Goal: Task Accomplishment & Management: Complete application form

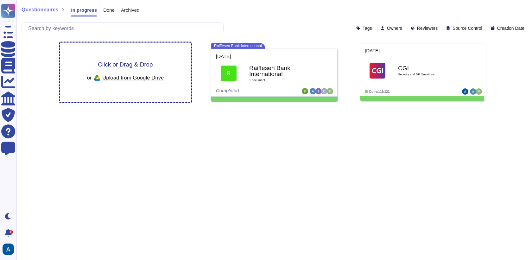
click at [143, 66] on span "Click or Drag & Drop" at bounding box center [125, 64] width 55 height 6
click at [150, 78] on span "Upload from Google Drive" at bounding box center [132, 78] width 61 height 6
click at [154, 70] on div "Click or Drag & Drop or Upload from Google Drive" at bounding box center [125, 72] width 77 height 22
click at [141, 78] on span "Upload from Google Drive" at bounding box center [132, 78] width 61 height 6
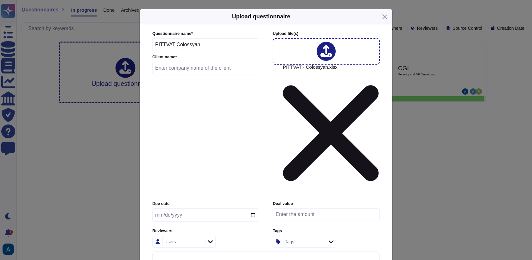
click at [210, 74] on input "text" at bounding box center [205, 68] width 107 height 13
paste input "[GEOGRAPHIC_DATA]"
type input "[GEOGRAPHIC_DATA]"
click at [250, 208] on input "date" at bounding box center [205, 214] width 107 height 13
type input "[DATE]"
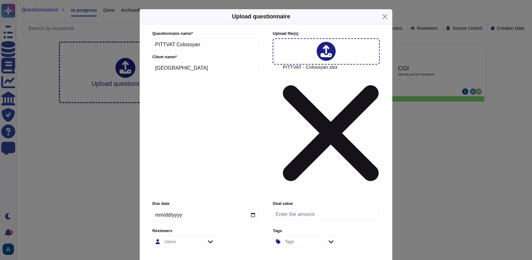
click at [199, 236] on div "Users" at bounding box center [183, 241] width 41 height 11
click at [178, 185] on div "[PERSON_NAME]" at bounding box center [197, 191] width 64 height 14
type input "p"
type input "a"
click at [191, 189] on span "[PERSON_NAME]" at bounding box center [198, 192] width 39 height 6
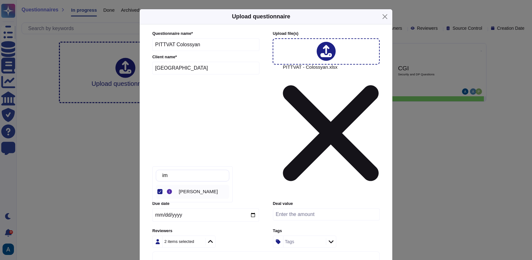
type input "i"
click at [190, 191] on span "[PERSON_NAME]" at bounding box center [198, 192] width 39 height 6
drag, startPoint x: 198, startPoint y: 177, endPoint x: 164, endPoint y: 170, distance: 34.8
click at [164, 171] on div "ol" at bounding box center [192, 176] width 73 height 12
type input "o"
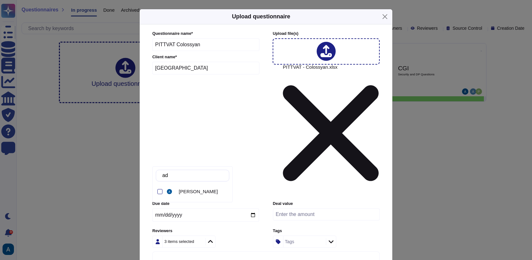
type input "adr"
click at [173, 191] on div at bounding box center [171, 191] width 8 height 5
click at [222, 229] on label "Reviewers" at bounding box center [205, 231] width 107 height 4
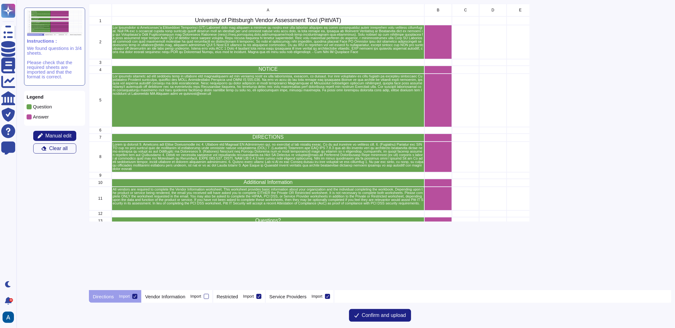
scroll to position [281, 577]
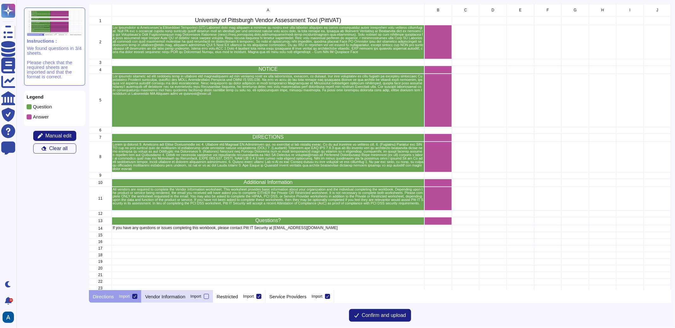
click at [185, 259] on p "Vendor Information" at bounding box center [165, 297] width 40 height 5
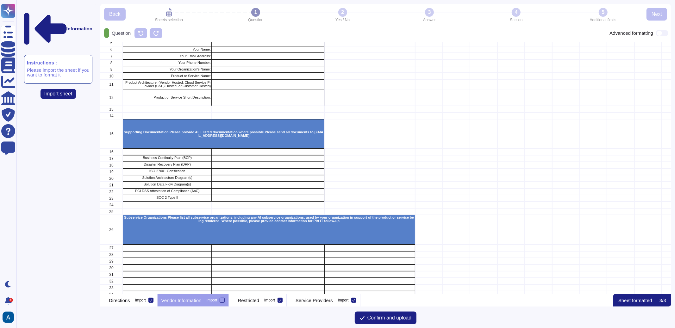
scroll to position [0, 0]
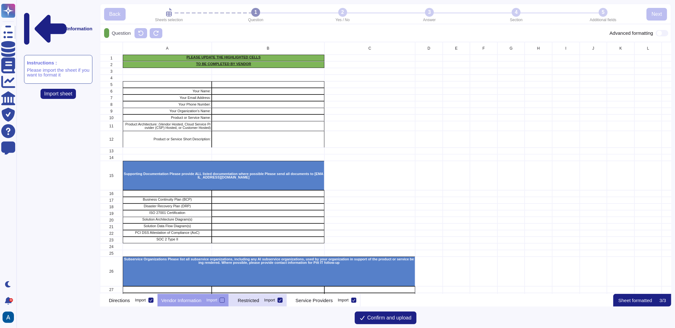
click at [272, 259] on div "Restricted Import" at bounding box center [258, 300] width 58 height 13
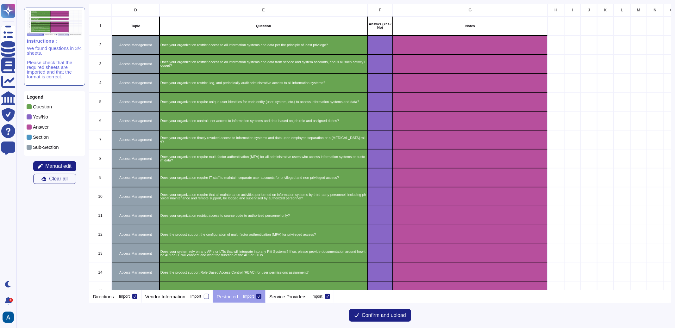
scroll to position [281, 577]
click at [391, 55] on icon "grid" at bounding box center [462, 126] width 142 height 142
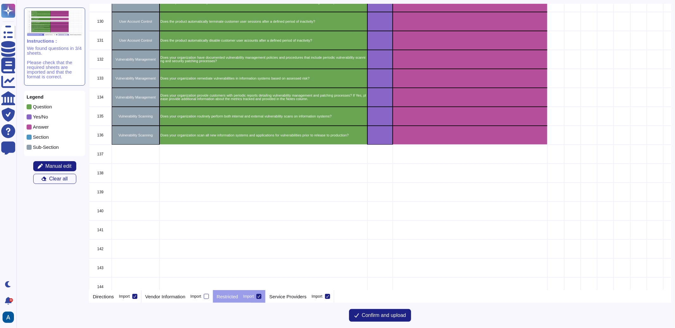
scroll to position [2493, 0]
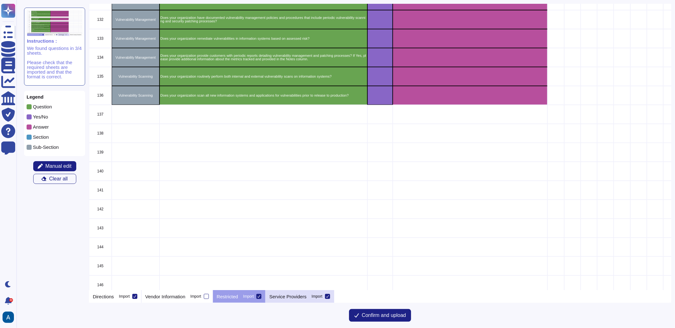
click at [303, 259] on p "Service Providers" at bounding box center [287, 297] width 37 height 5
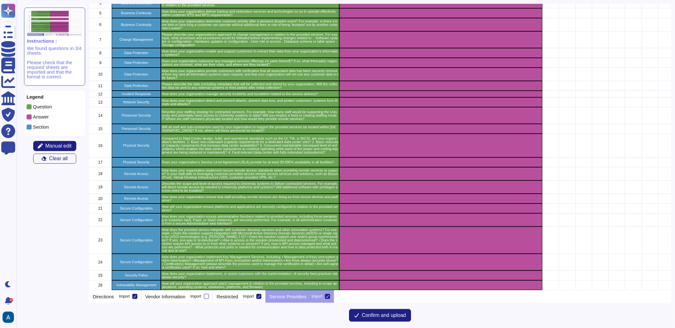
scroll to position [0, 0]
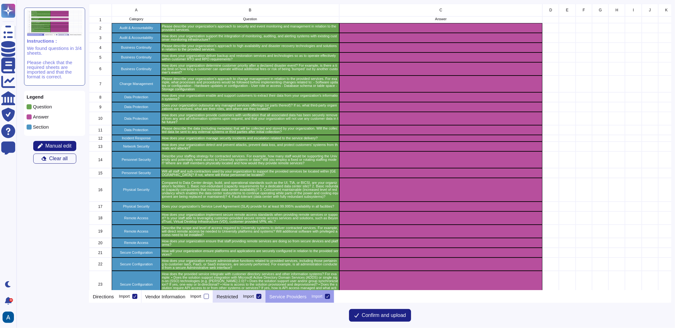
click at [238, 259] on p "Restricted" at bounding box center [228, 297] width 22 height 5
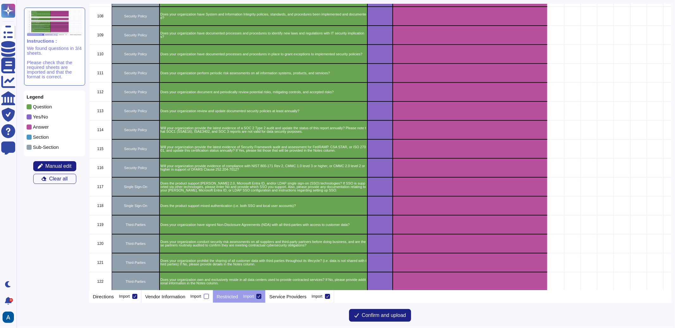
scroll to position [2046, 0]
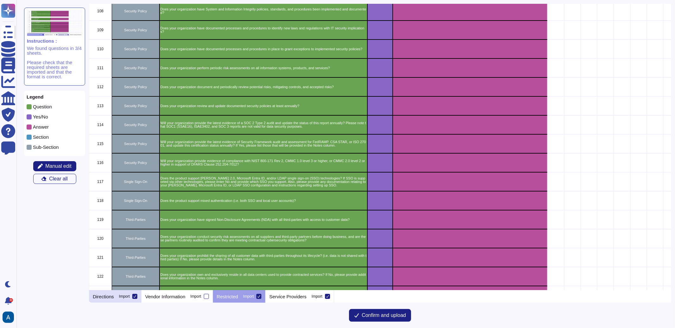
click at [110, 259] on p "Directions" at bounding box center [103, 297] width 21 height 5
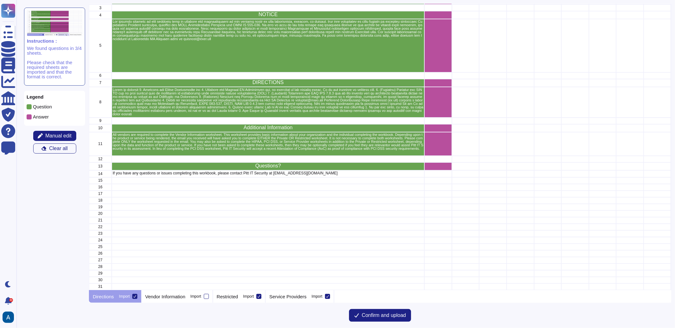
scroll to position [0, 0]
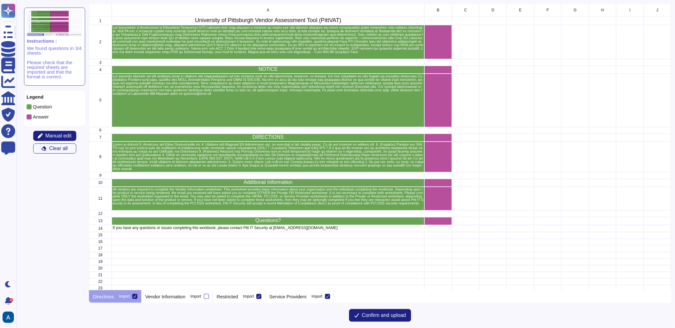
click at [136, 259] on icon at bounding box center [134, 296] width 3 height 3
click at [0, 0] on input "Import" at bounding box center [0, 0] width 0 height 0
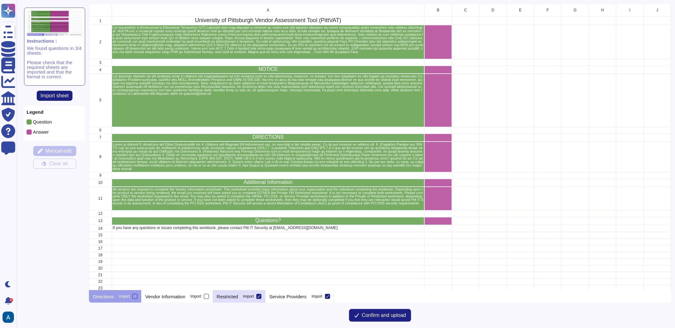
click at [230, 259] on p "Restricted" at bounding box center [228, 297] width 22 height 5
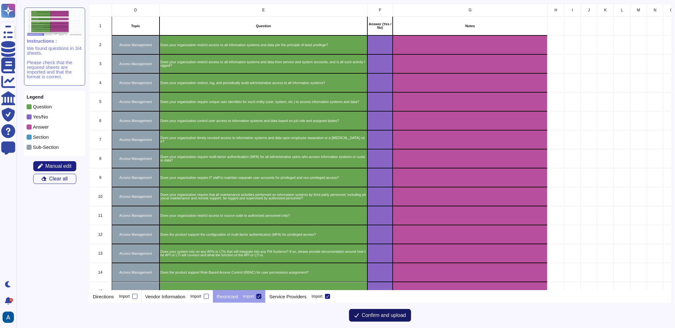
click at [359, 259] on button "Confirm and upload" at bounding box center [380, 315] width 62 height 13
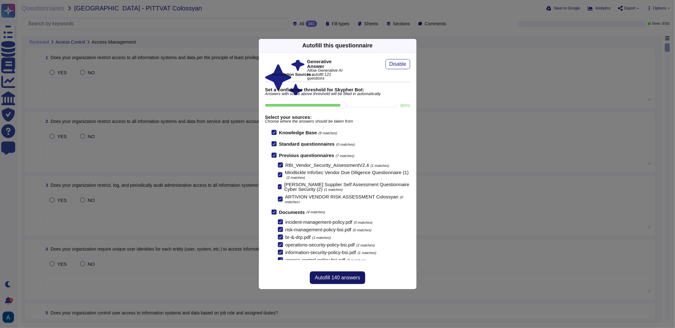
click at [346, 259] on span "Autofill 140 answers" at bounding box center [337, 278] width 45 height 5
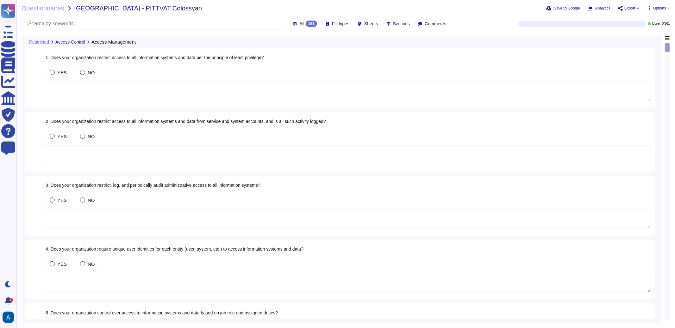
type textarea "Yes, our organization restricts access to all information systems and data per …"
type textarea "Access is authorized for authenticated personnel only, and while there are acce…"
type textarea "Yes, our organization restricts administrative privileges to specific roles thr…"
type textarea "Yes, our organization requires that all personnel have a unique user identifier…"
type textarea "Yes, our organization controls user access to information systems and data base…"
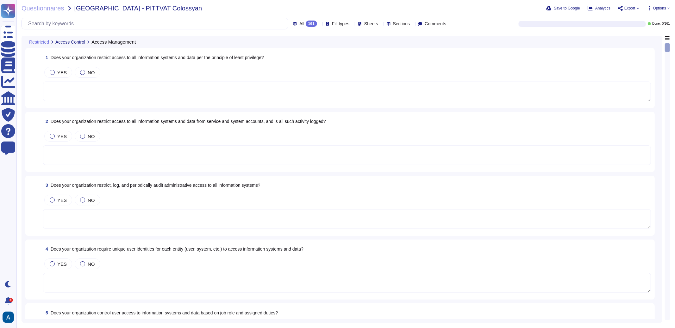
type textarea "Yes, access rights to information systems and data are promptly revoked upon te…"
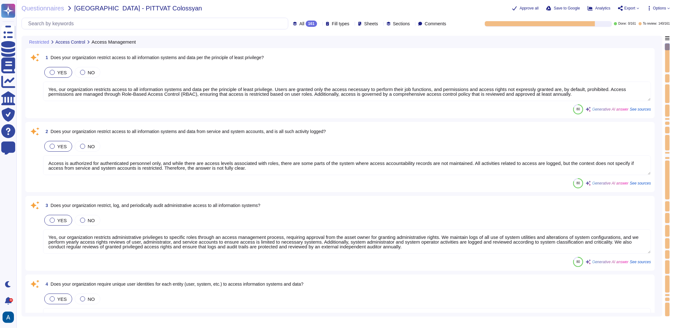
click at [363, 95] on textarea "Yes, our organization restricts access to all information systems and data per …" at bounding box center [347, 92] width 608 height 20
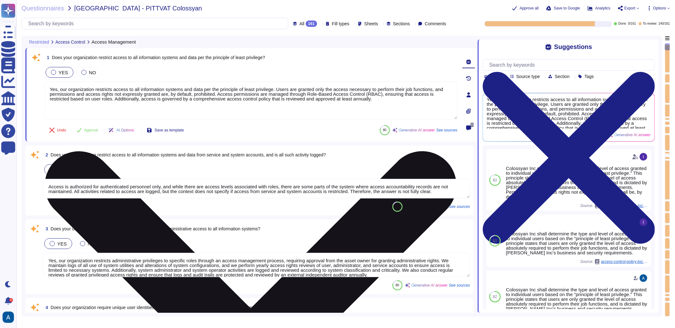
click at [324, 96] on textarea "Yes, our organization restricts access to all information systems and data per …" at bounding box center [250, 101] width 413 height 38
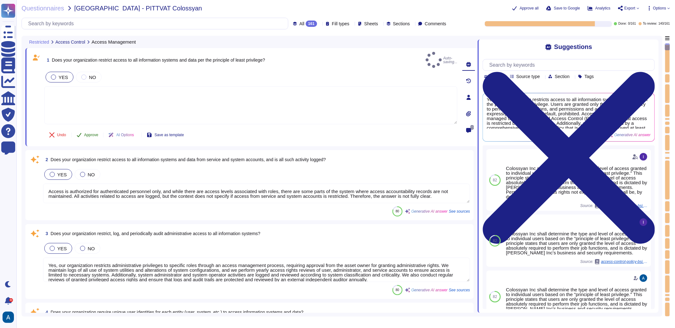
click at [98, 133] on span "Approve" at bounding box center [91, 135] width 14 height 4
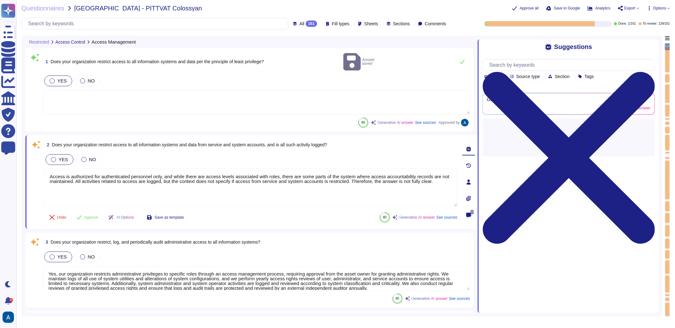
type textarea "Yes, our organization restricts access to all information systems and data per …"
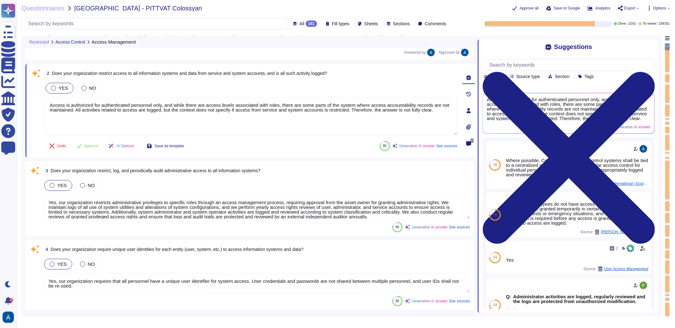
scroll to position [72, 0]
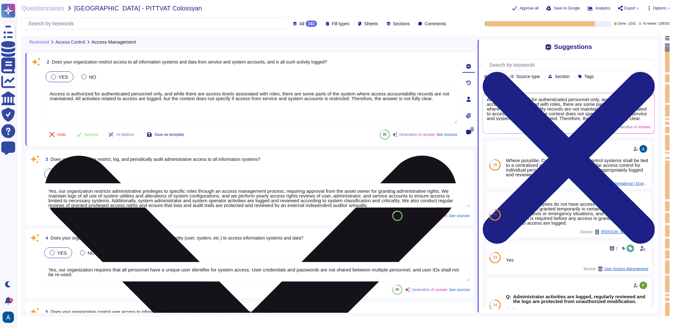
click at [101, 100] on textarea "Access is authorized for authenticated personnel only, and while there are acce…" at bounding box center [250, 105] width 413 height 38
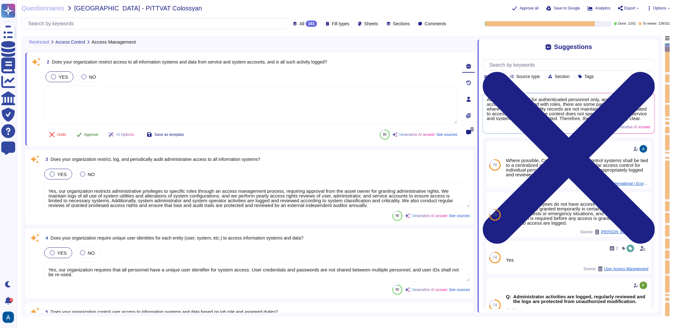
click at [87, 133] on span "Approve" at bounding box center [91, 135] width 14 height 4
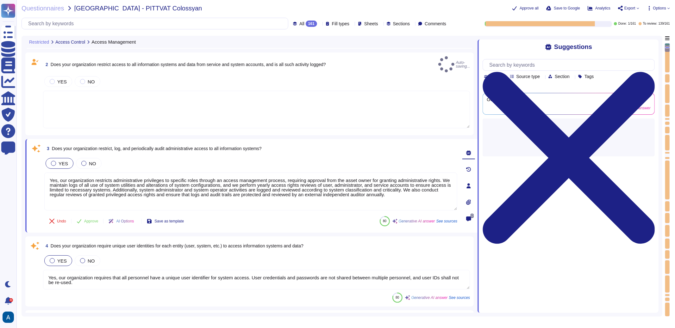
type textarea "Access is authorized for authenticated personnel only, and while there are acce…"
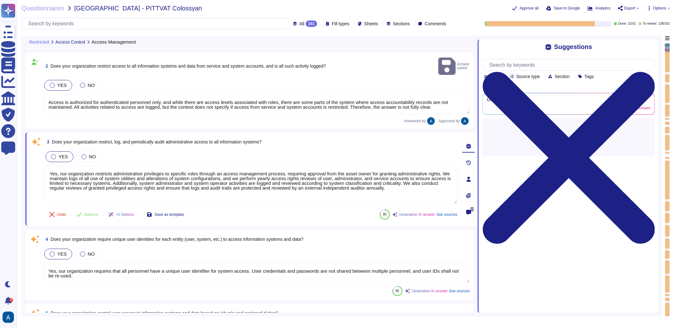
type textarea "Yes, our organization requires multi-factor authentication (MFA) for all admini…"
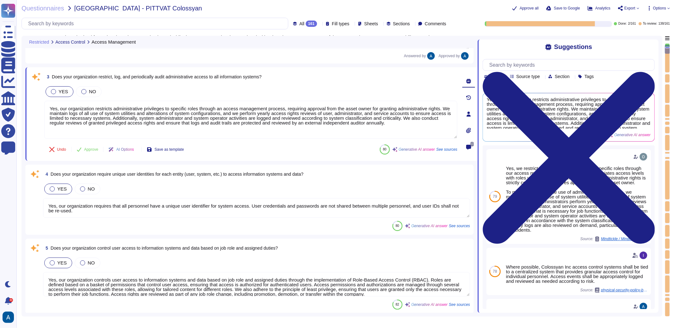
scroll to position [140, 0]
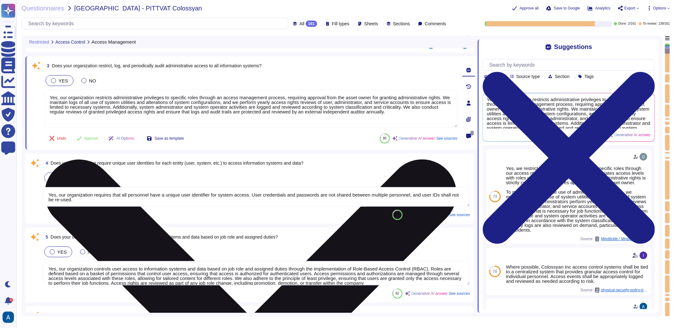
click at [102, 107] on textarea "Yes, our organization restricts administrative privileges to specific roles thr…" at bounding box center [250, 109] width 413 height 38
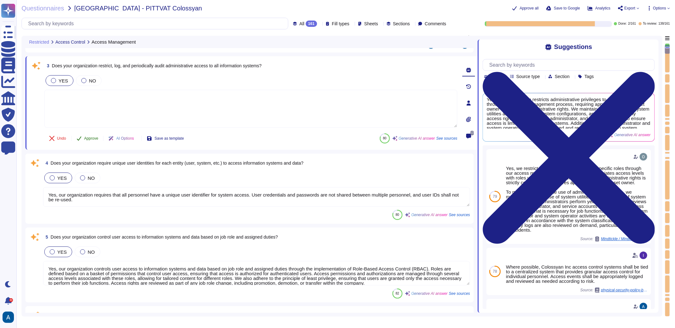
click at [94, 139] on span "Approve" at bounding box center [91, 139] width 14 height 4
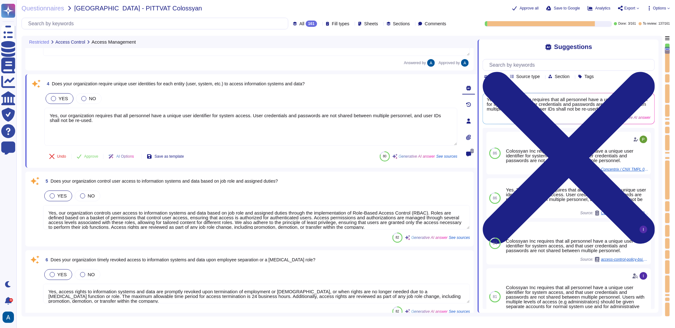
type textarea "Yes, our organization requires that users with multiple levels of access, such …"
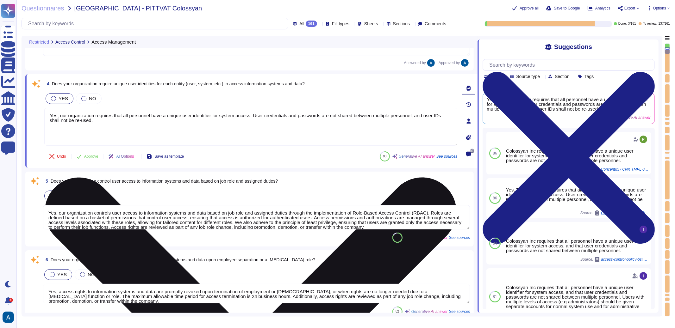
scroll to position [225, 0]
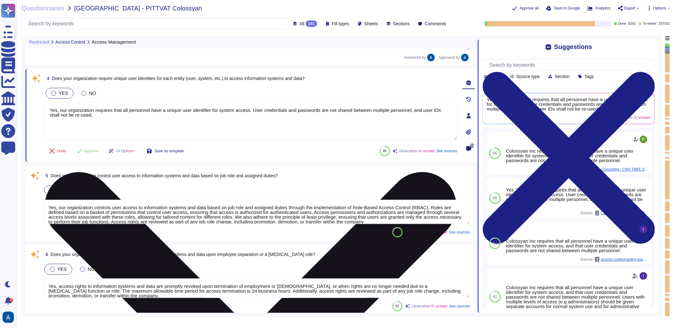
click at [92, 109] on textarea "Yes, our organization requires that all personnel have a unique user identifier…" at bounding box center [250, 122] width 413 height 38
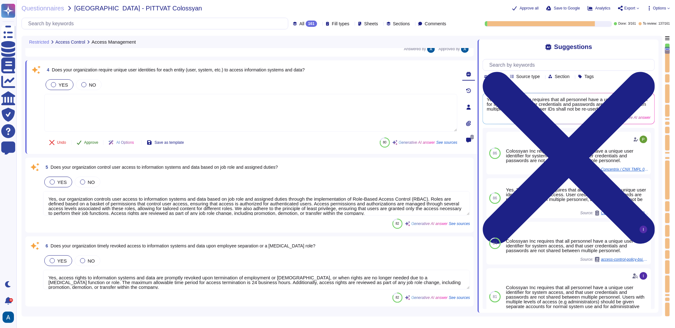
click at [91, 141] on span "Approve" at bounding box center [91, 143] width 14 height 4
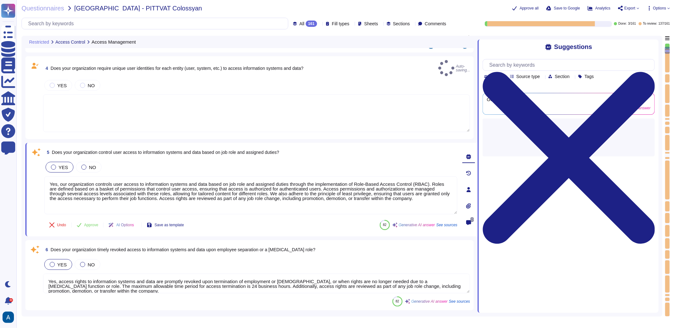
type textarea "Yes, our organization requires that users with multiple levels of access, such …"
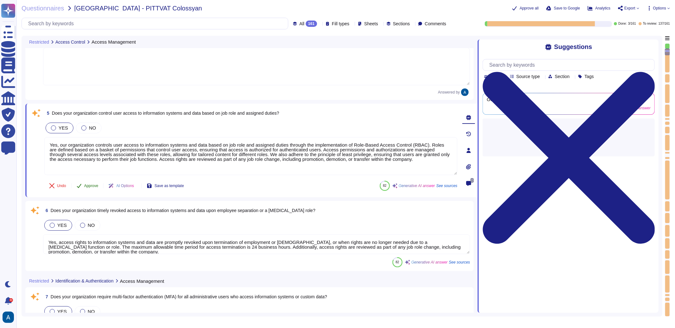
type textarea "Colossyan Inc requires that all activities, including those performed by third-…"
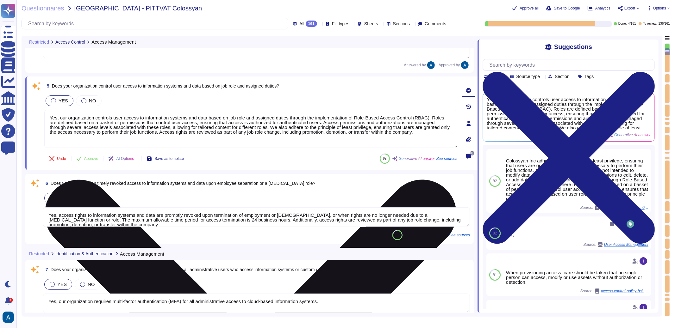
scroll to position [310, 0]
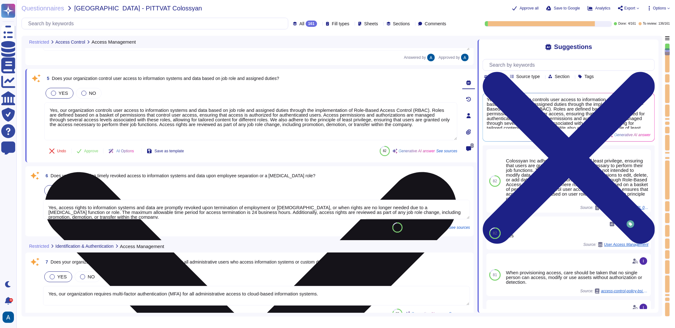
click at [89, 122] on textarea "Yes, our organization controls user access to information systems and data base…" at bounding box center [250, 122] width 413 height 38
click at [90, 113] on textarea "Yes, our organization controls user access to information systems and data base…" at bounding box center [250, 122] width 413 height 38
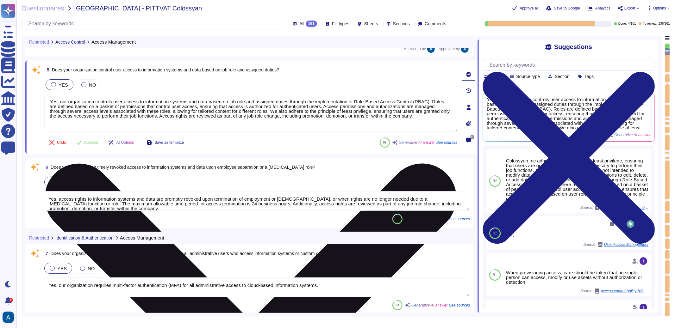
click at [90, 113] on textarea "Yes, our organization controls user access to information systems and data base…" at bounding box center [250, 113] width 413 height 38
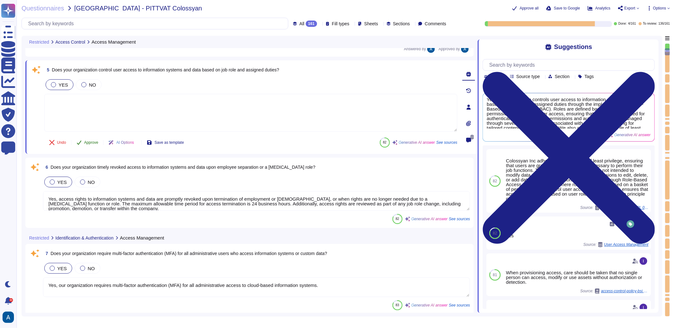
click at [86, 141] on span "Approve" at bounding box center [91, 143] width 14 height 4
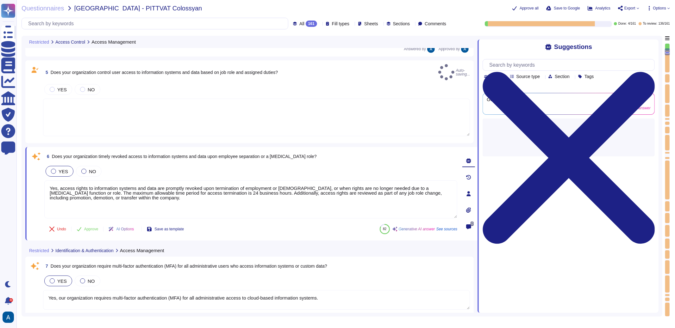
type textarea "Yes, our organization controls user access to information systems and data base…"
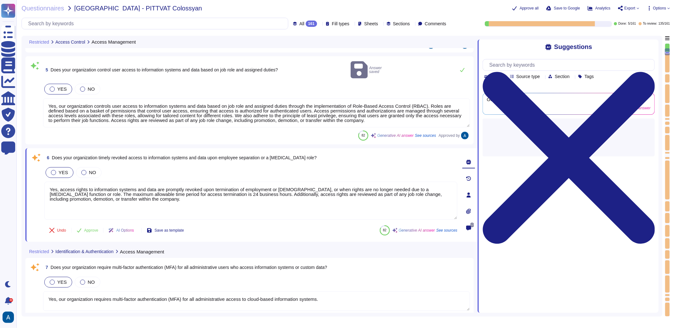
type textarea "Colossyan Inc requires that all activities, including those performed by third-…"
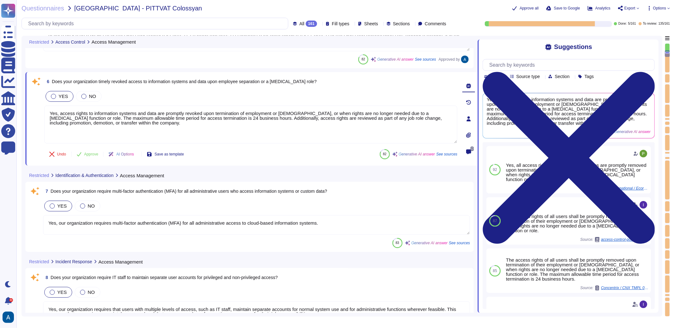
type textarea "Yes, access to source code is restricted to authorized personnel only, based on…"
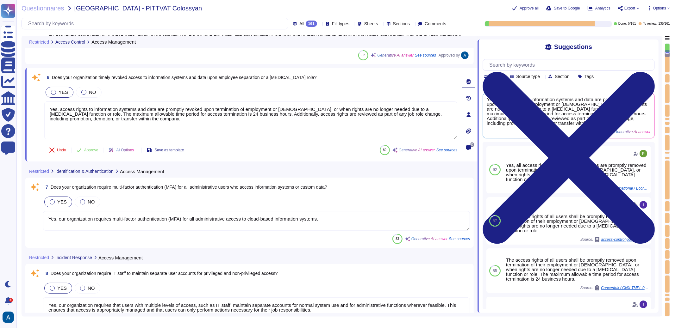
scroll to position [391, 0]
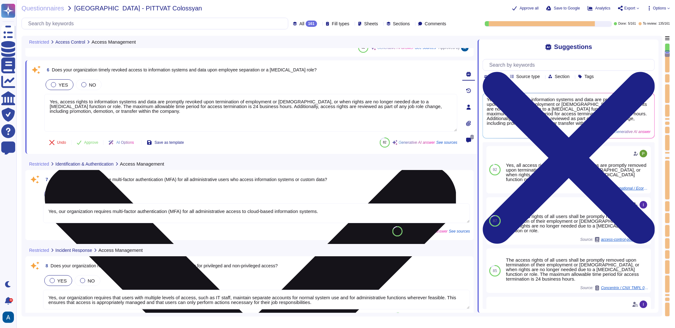
click at [103, 113] on textarea "Yes, access rights to information systems and data are promptly revoked upon te…" at bounding box center [250, 113] width 413 height 38
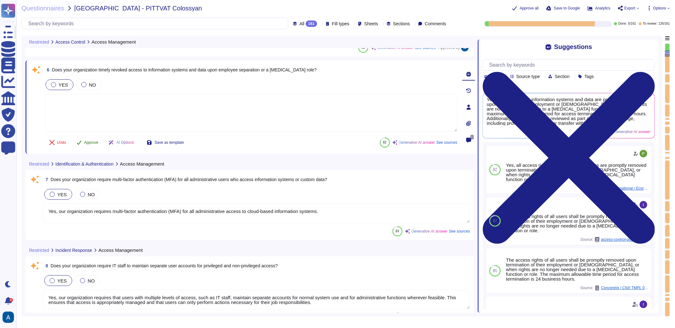
click at [95, 138] on button "Approve" at bounding box center [88, 142] width 32 height 13
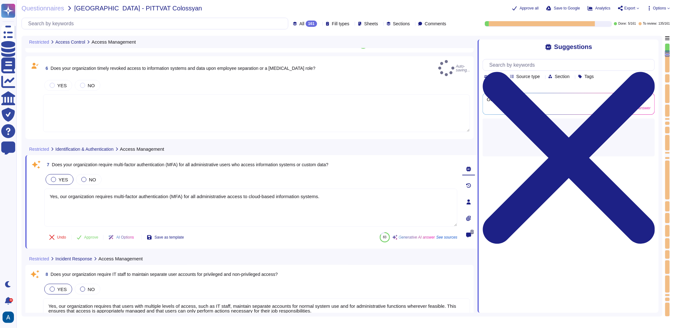
type textarea "Yes, access to source code is restricted to authorized personnel only, based on…"
type textarea "Yes, access rights to information systems and data are promptly revoked upon te…"
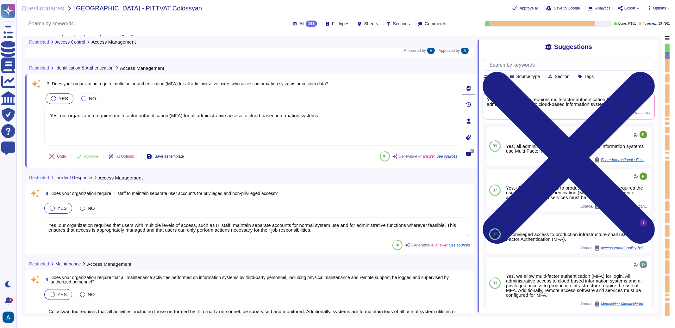
scroll to position [475, 0]
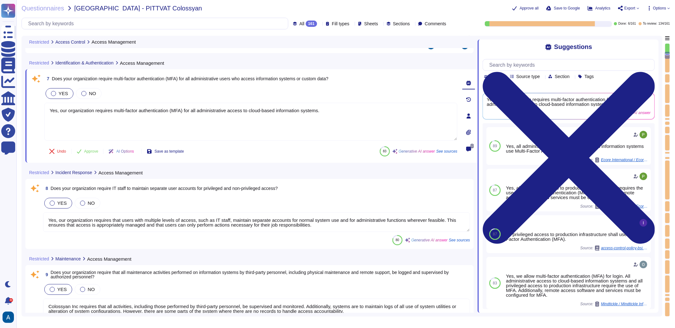
type textarea "Yes, the product supports the configuration of multi-factor authentication (MFA…"
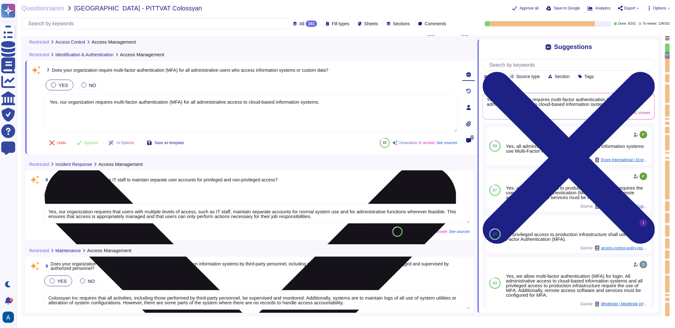
click at [248, 106] on textarea "Yes, our organization requires multi-factor authentication (MFA) for all admini…" at bounding box center [250, 113] width 413 height 38
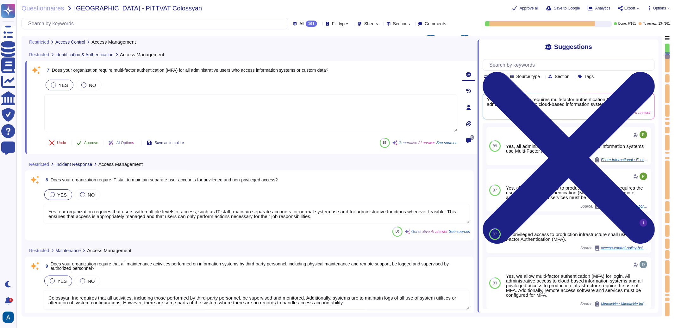
click at [96, 141] on span "Approve" at bounding box center [91, 143] width 14 height 4
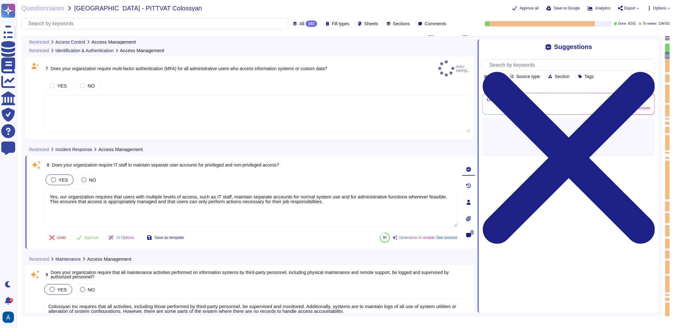
type textarea "Yes, the product supports the configuration of multi-factor authentication (MFA…"
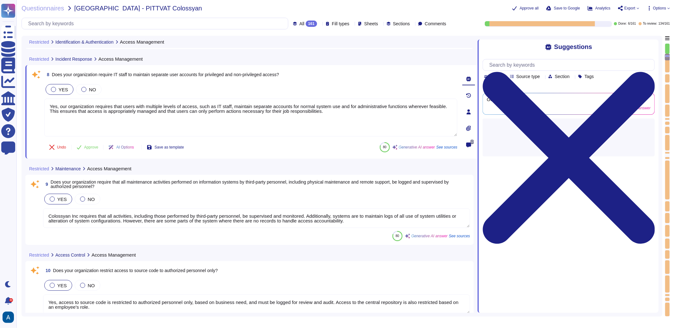
type textarea "Colossyan doesn't have an extensive API gateway solution. The gateway service c…"
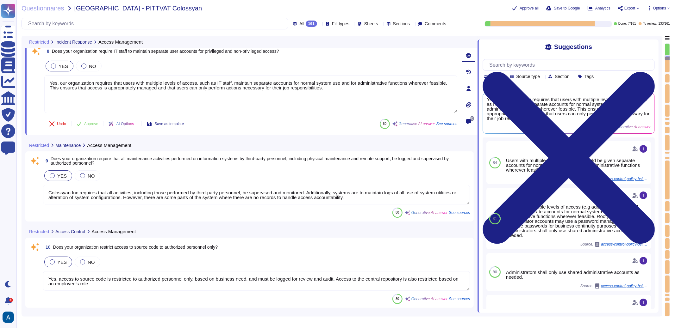
scroll to position [559, 0]
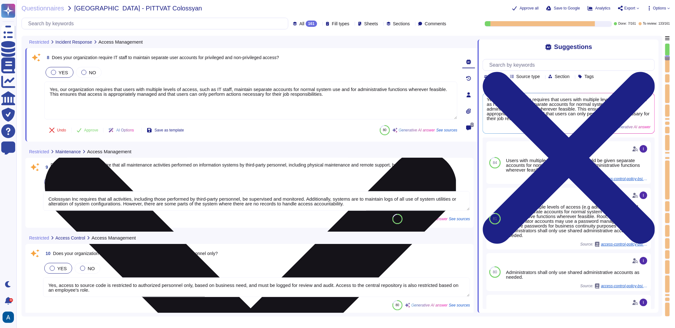
click at [96, 109] on textarea "Yes, our organization requires that users with multiple levels of access, such …" at bounding box center [250, 101] width 413 height 38
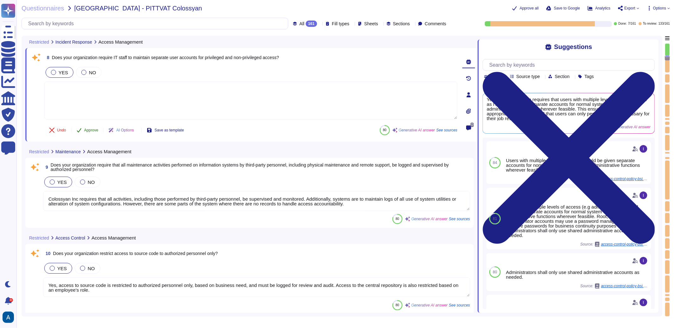
click at [96, 128] on span "Approve" at bounding box center [91, 130] width 14 height 4
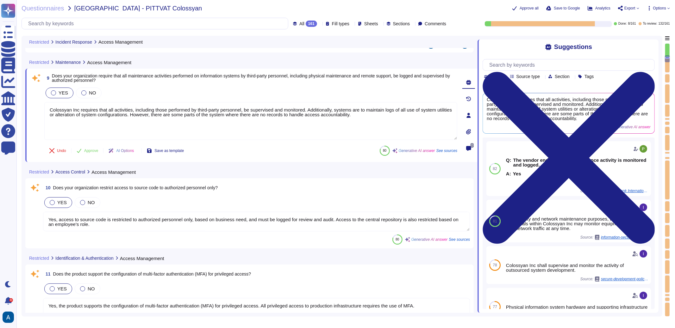
type textarea "Yes, our product supports Role-Based Access Control (RBAC) for user permissions…"
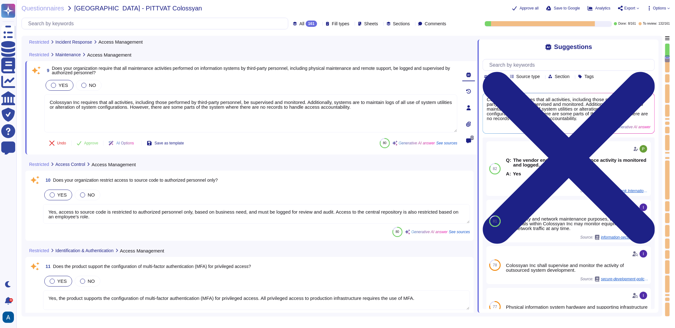
scroll to position [657, 0]
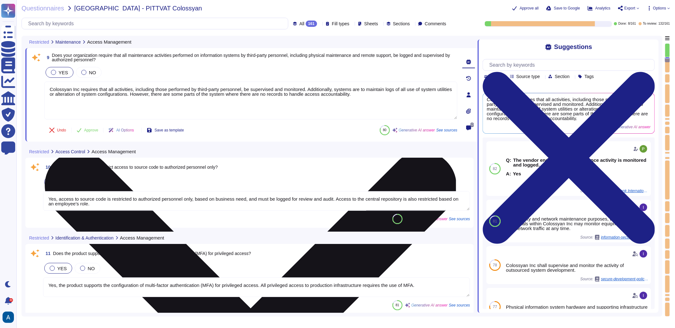
click at [252, 103] on textarea "Colossyan Inc requires that all activities, including those performed by third-…" at bounding box center [250, 101] width 413 height 38
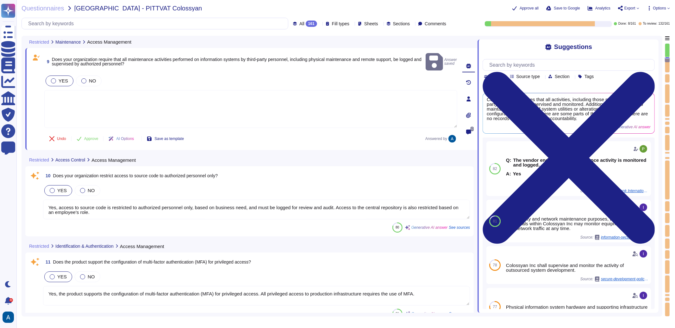
click at [397, 98] on textarea at bounding box center [250, 109] width 413 height 38
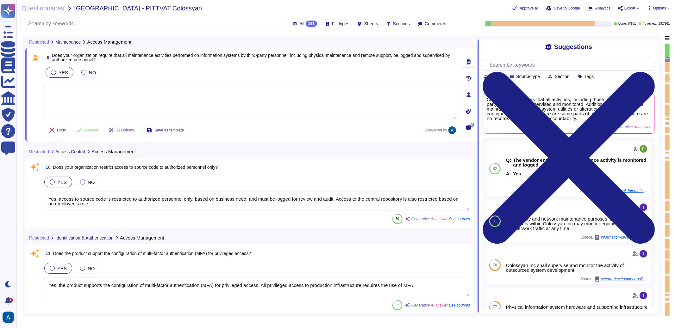
type textarea "Colossyan Inc requires that all activities, including those performed by third-…"
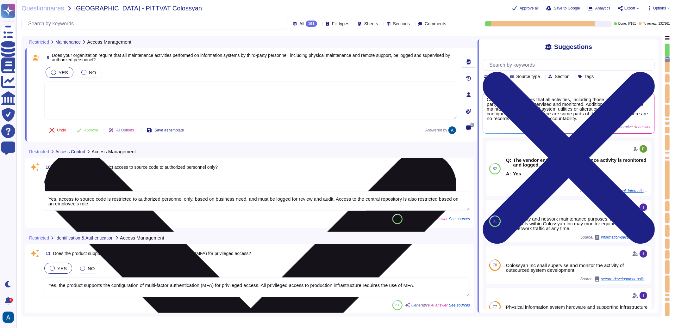
type textarea "Colossyan Inc requires that all activities, including those performed by third-…"
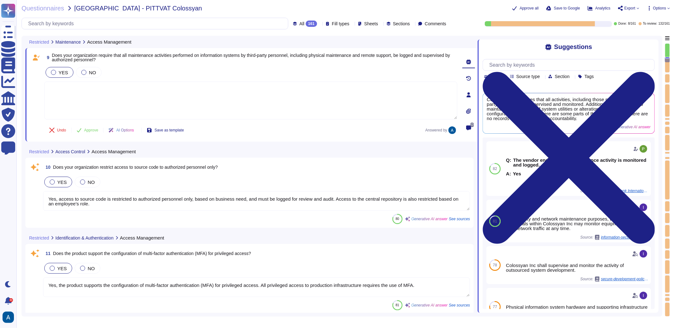
click at [90, 128] on span "Approve" at bounding box center [91, 130] width 14 height 4
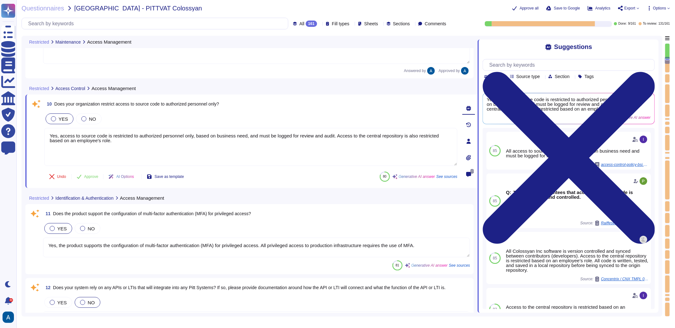
type textarea "Yes, we have a privacy policy available for review. You can read more about it …"
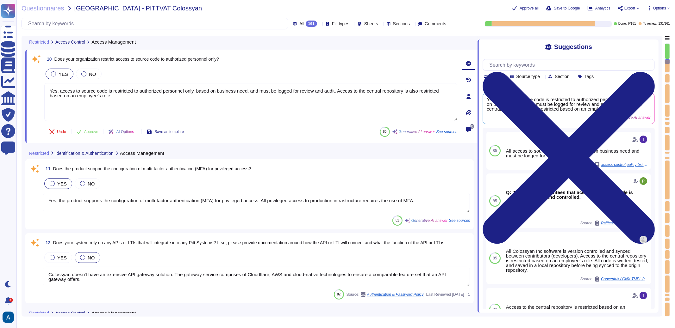
scroll to position [755, 0]
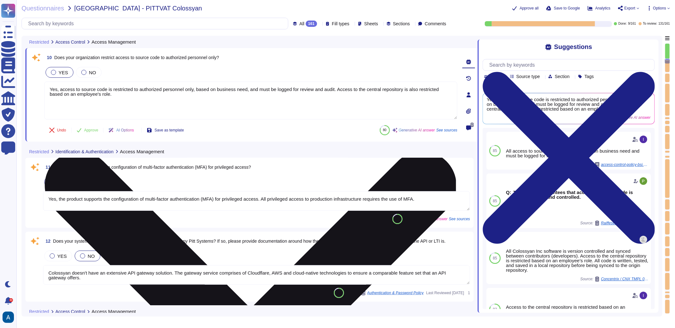
drag, startPoint x: 164, startPoint y: 99, endPoint x: 57, endPoint y: 82, distance: 107.7
click at [57, 82] on textarea "Yes, access to source code is restricted to authorized personnel only, based on…" at bounding box center [250, 101] width 413 height 38
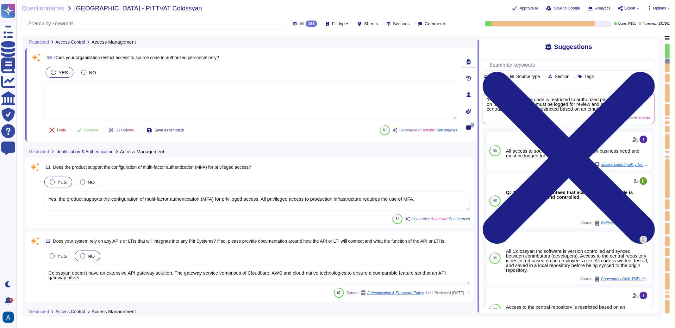
click at [221, 82] on textarea at bounding box center [250, 101] width 413 height 38
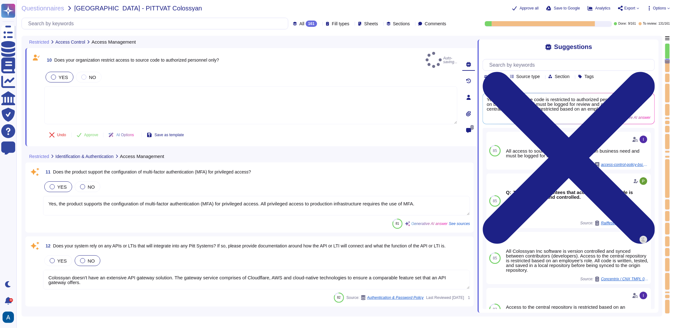
click at [219, 71] on div "YES NO" at bounding box center [250, 77] width 413 height 13
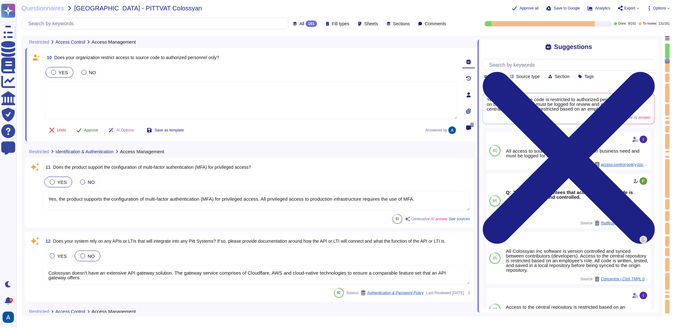
click at [92, 124] on button "Approve" at bounding box center [88, 130] width 32 height 13
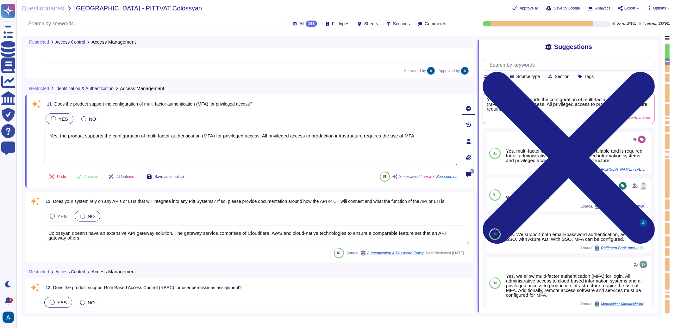
type textarea "Yes, our product utilizes generative AI techniques through our proprietary AI s…"
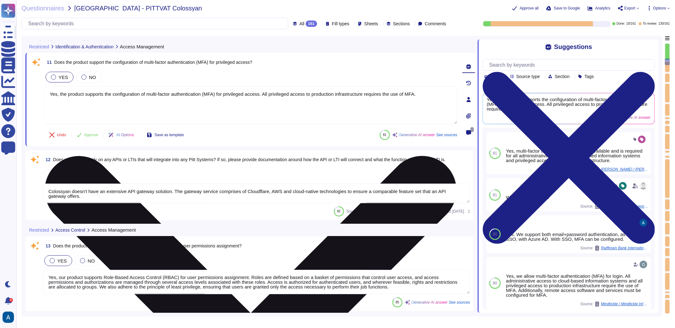
scroll to position [852, 0]
click at [131, 103] on textarea "Yes, the product supports the configuration of multi-factor authentication (MFA…" at bounding box center [250, 105] width 413 height 38
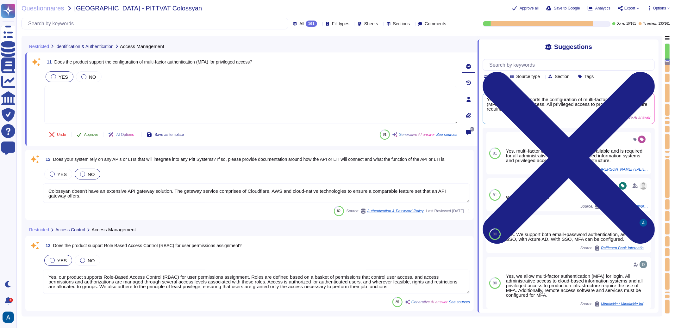
click at [97, 135] on span "Approve" at bounding box center [91, 135] width 14 height 4
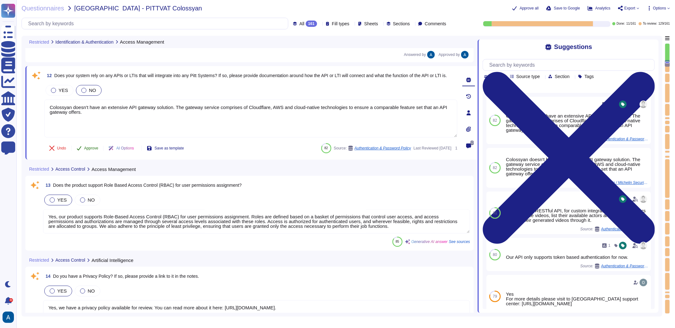
scroll to position [938, 0]
type textarea "Lo ipsumd sita consectetura elitsed d eiusm-tempor incididuntut labo etdolorem …"
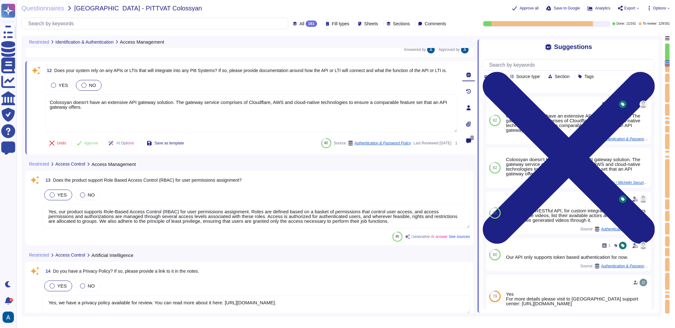
drag, startPoint x: 106, startPoint y: 107, endPoint x: 43, endPoint y: 85, distance: 66.7
click at [43, 85] on div "12 Does your system rely on any APIs or LTIs that will integrate into any Pitt …" at bounding box center [243, 108] width 427 height 86
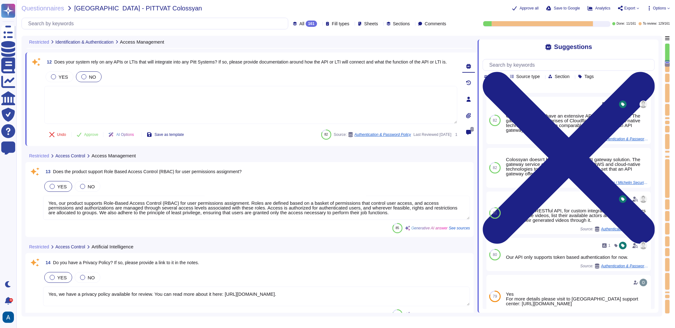
click at [109, 204] on textarea "Yes, our product supports Role-Based Access Control (RBAC) for user permissions…" at bounding box center [256, 208] width 427 height 24
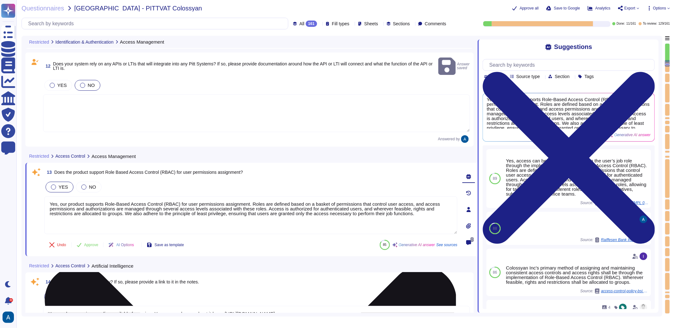
click at [112, 204] on textarea "Yes, our product supports Role-Based Access Control (RBAC) for user permissions…" at bounding box center [250, 216] width 413 height 38
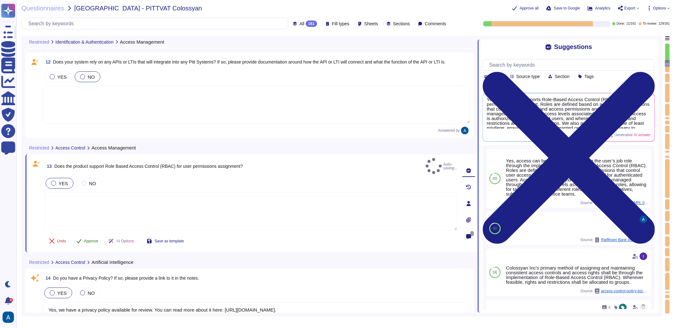
click at [89, 240] on span "Approve" at bounding box center [91, 242] width 14 height 4
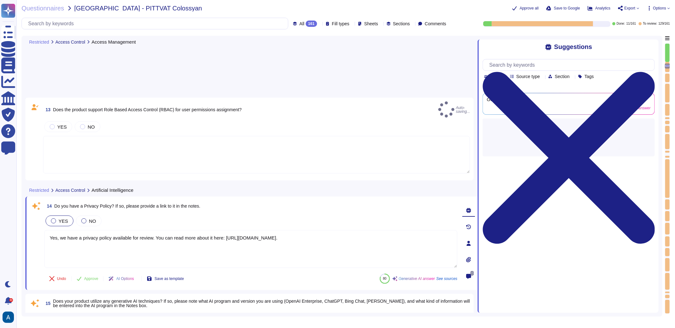
type textarea "All customer data is kept private and is not used for training any AI model, ex…"
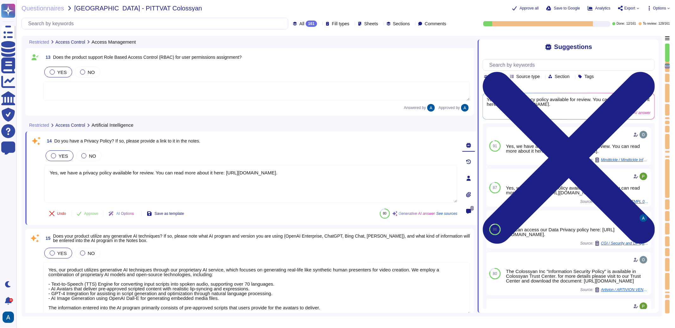
scroll to position [1001, 0]
type textarea "All customer data is kept private and is not used for training any AI model, ex…"
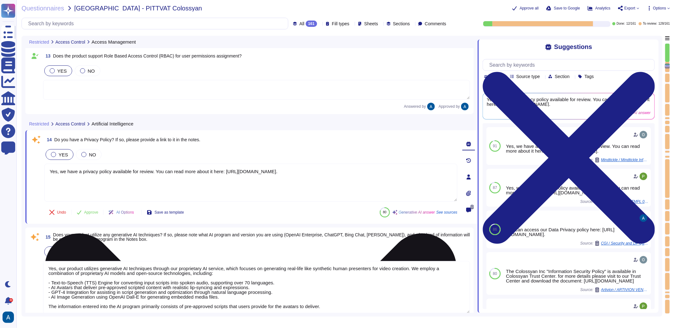
click at [234, 176] on textarea "Yes, we have a privacy policy available for review. You can read more about it …" at bounding box center [250, 183] width 413 height 38
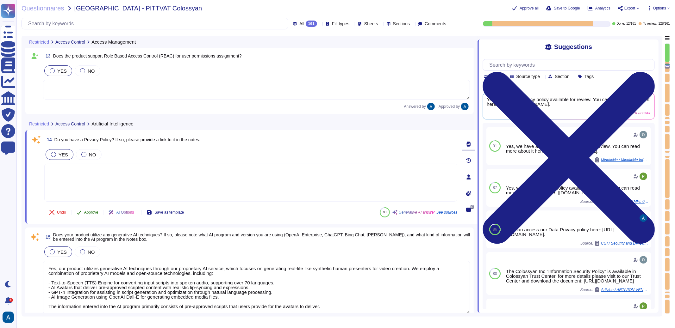
click at [91, 208] on button "Approve" at bounding box center [88, 212] width 32 height 13
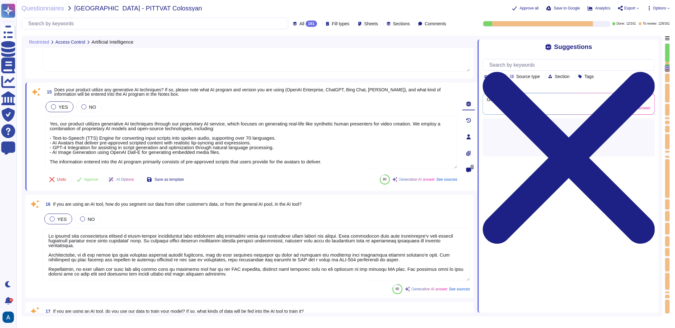
type textarea "Yes, the AI tools are deployed in an environment that Colossyan is responsible …"
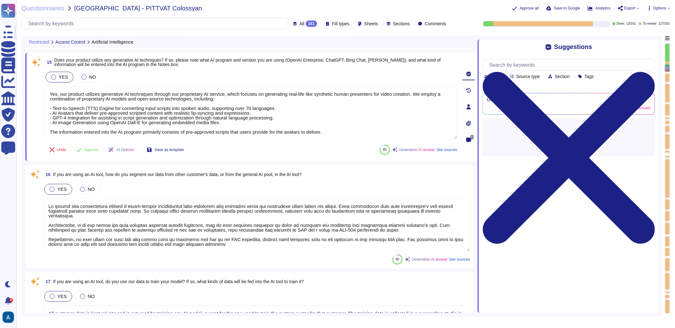
type textarea "Yes, we have a privacy policy available for review. You can read more about it …"
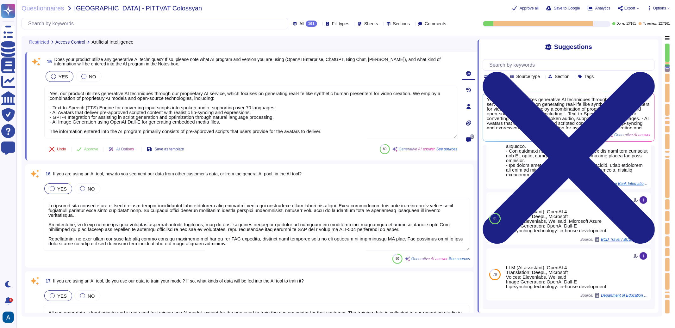
scroll to position [229, 0]
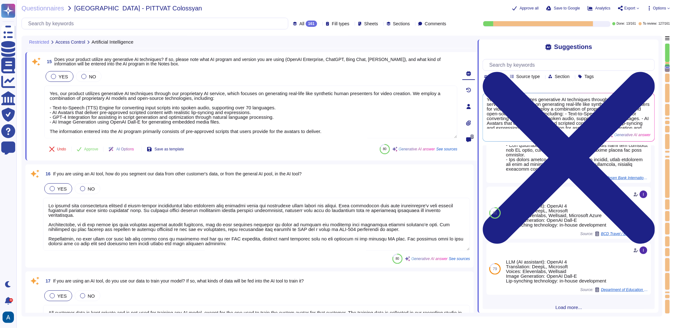
click at [306, 221] on textarea at bounding box center [256, 224] width 427 height 53
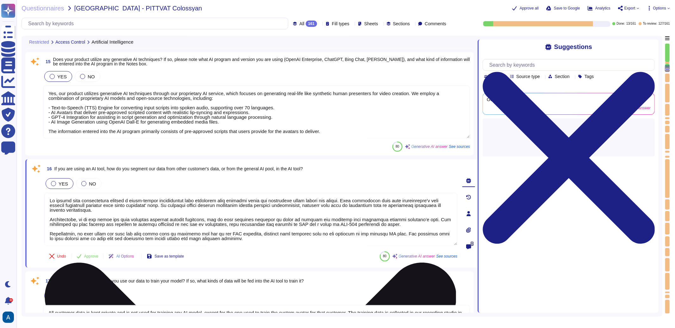
scroll to position [0, 0]
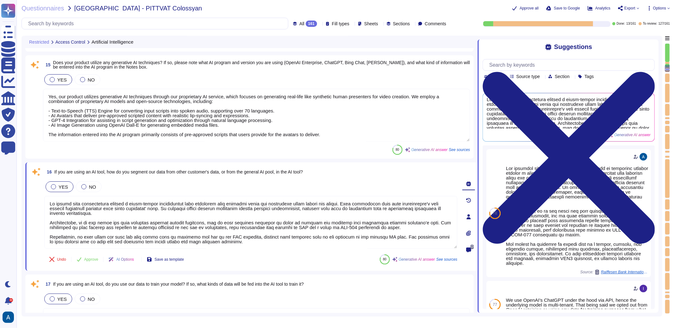
type textarea "Yes, the AI tools are deployed in an environment that Colossyan is responsible …"
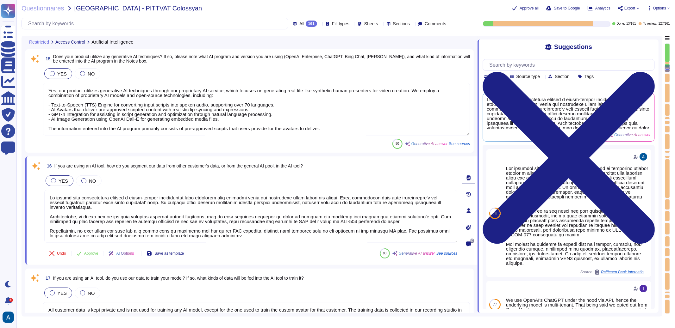
scroll to position [1156, 0]
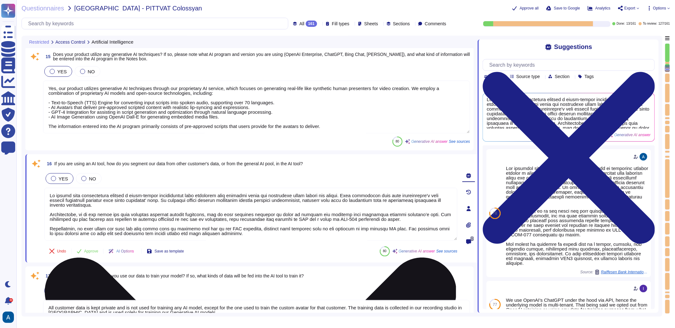
click at [321, 206] on textarea at bounding box center [250, 214] width 413 height 53
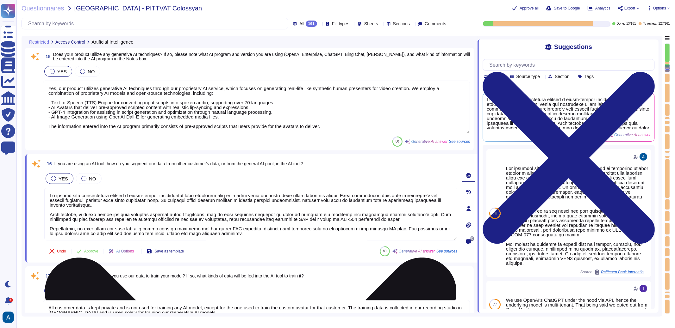
click at [321, 206] on textarea at bounding box center [250, 214] width 413 height 53
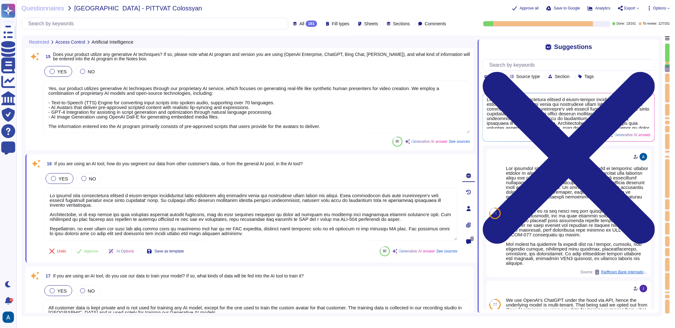
drag, startPoint x: 289, startPoint y: 230, endPoint x: 211, endPoint y: 184, distance: 89.9
click at [211, 184] on div "YES NO" at bounding box center [250, 206] width 413 height 69
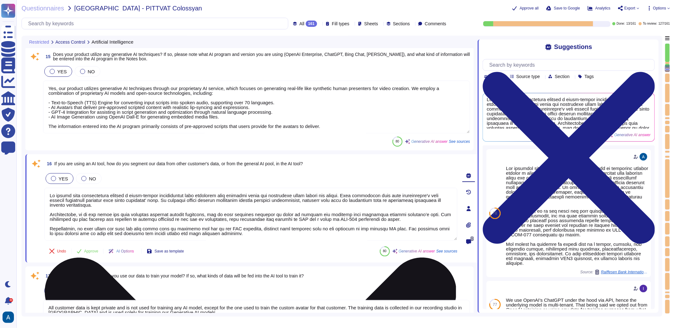
click at [244, 238] on textarea at bounding box center [250, 214] width 413 height 53
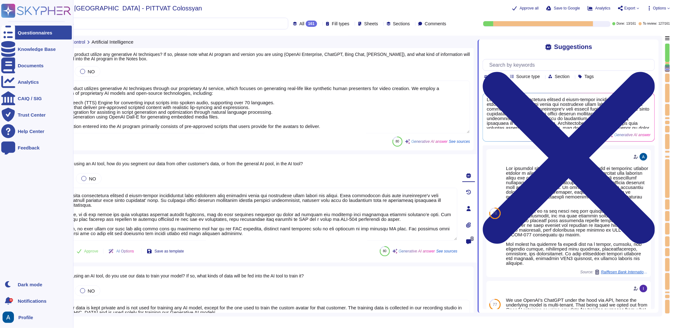
drag, startPoint x: 244, startPoint y: 238, endPoint x: 1, endPoint y: 107, distance: 276.5
click at [1, 107] on div "Questionnaires Knowledge Base Documents Analytics CAIQ / SIG Trust Center Help …" at bounding box center [337, 164] width 675 height 328
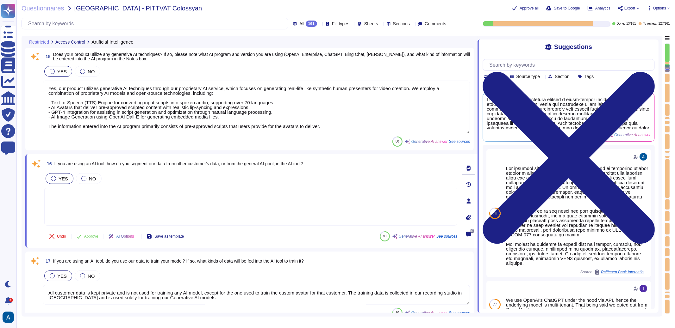
type textarea "Yes"
type textarea "Lo ipsumd sita consectetura elitsed d eiusm-tempor incididuntut labo etdolorem …"
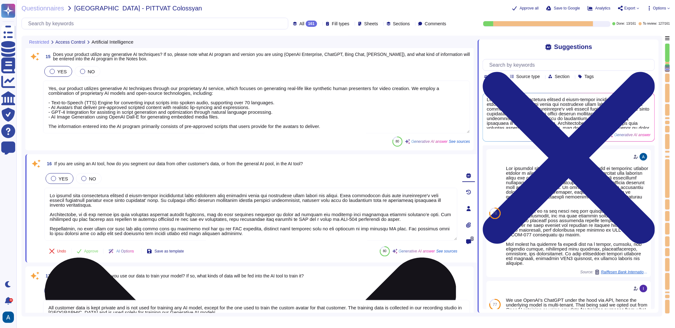
click at [136, 204] on textarea at bounding box center [250, 214] width 413 height 53
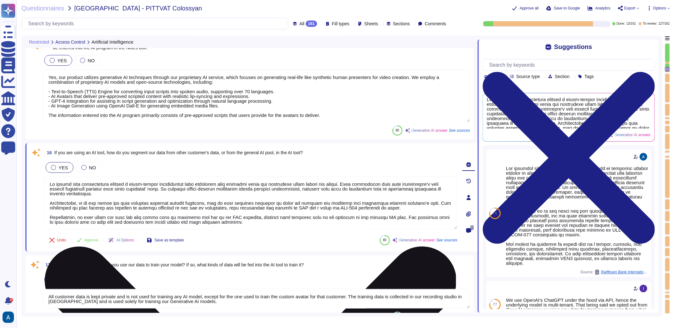
scroll to position [1168, 0]
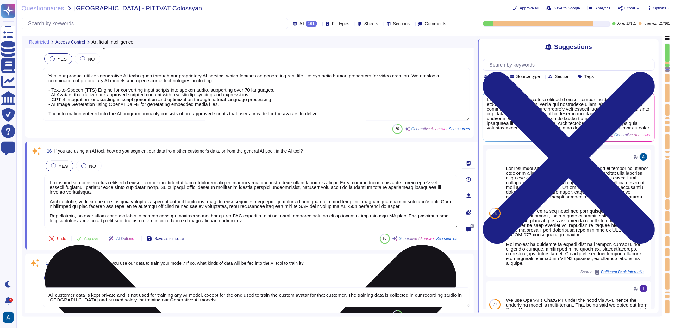
click at [273, 206] on textarea at bounding box center [250, 201] width 413 height 53
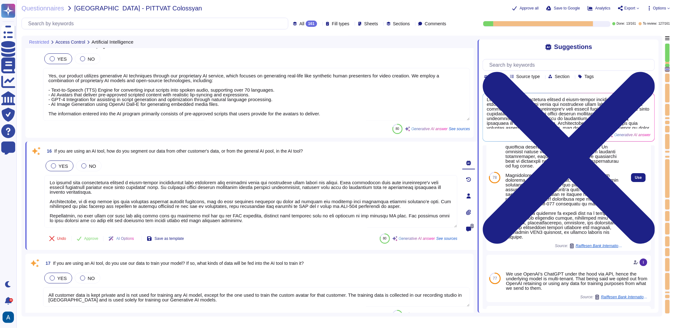
scroll to position [50, 0]
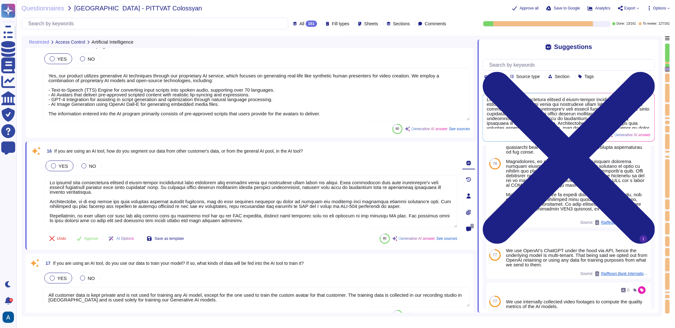
type textarea "Yes"
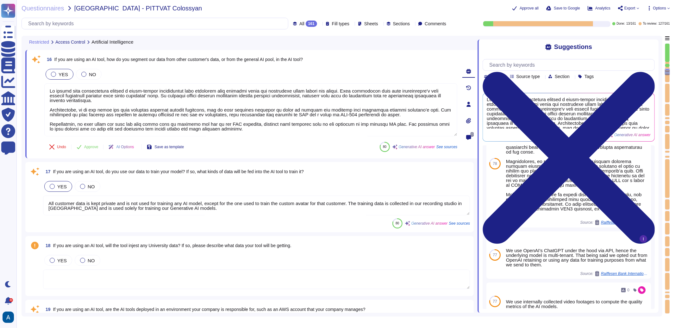
type textarea "We utilize OpenAI 4 as our LLM for script generation and optimization through n…"
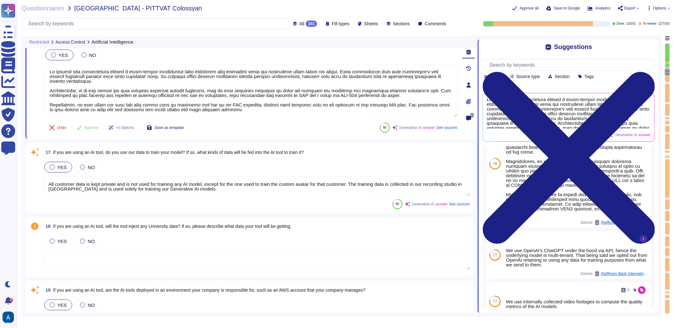
scroll to position [1297, 0]
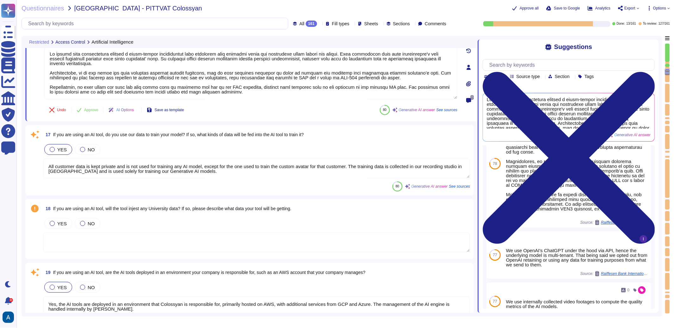
click at [379, 172] on textarea "All customer data is kept private and is not used for training any AI model, ex…" at bounding box center [256, 169] width 427 height 20
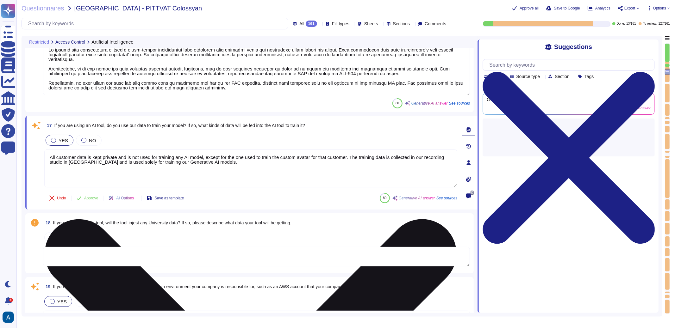
type textarea "We utilize OpenAI 4 as our LLM for script generation and optimization through n…"
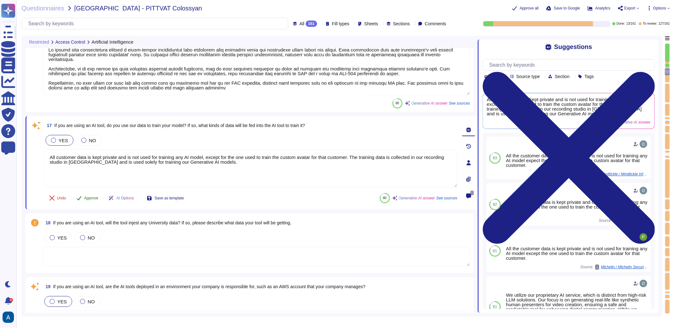
click at [91, 197] on span "Approve" at bounding box center [91, 199] width 14 height 4
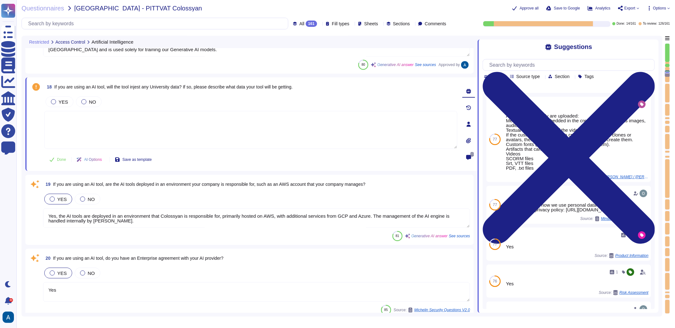
type textarea "Yes, we maintain an inventory of assets, including hardware and software, and a…"
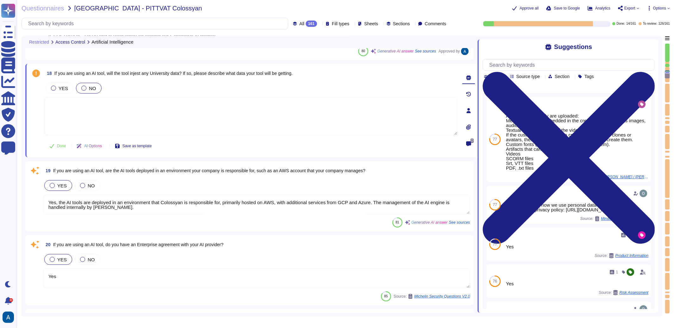
scroll to position [1428, 0]
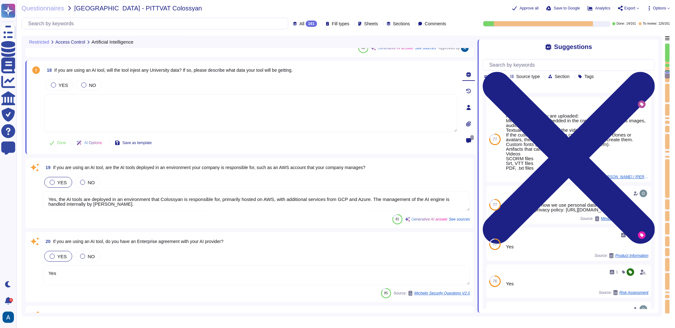
click at [112, 55] on div "17 If you are using an AI tool, do you use our data to train your model? If so,…" at bounding box center [249, 21] width 448 height 72
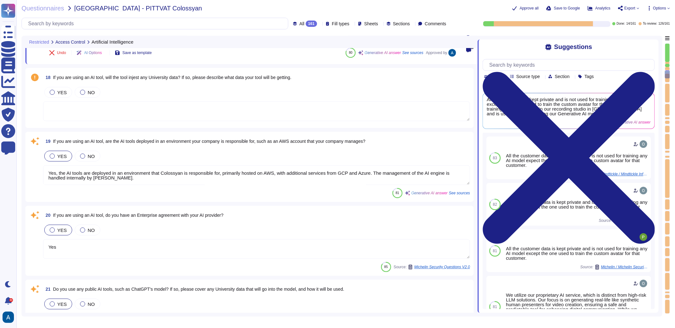
type textarea "Yes, we have a defined Business Continuity Plan (BCP) and Disaster Recovery (DR…"
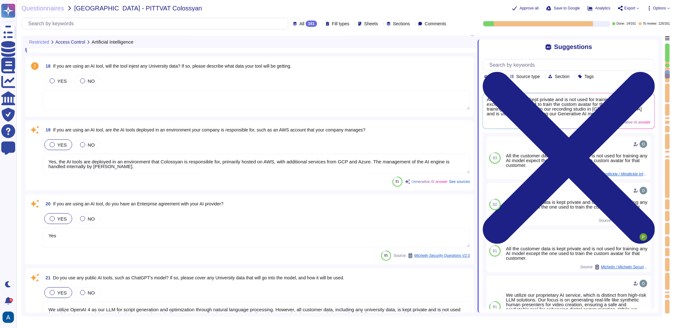
scroll to position [1451, 0]
click at [531, 69] on div at bounding box center [667, 68] width 4 height 3
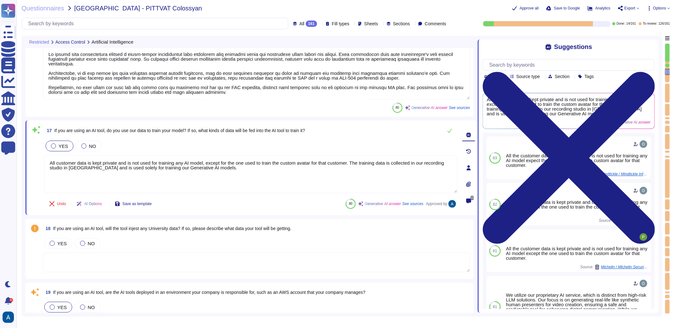
type textarea "Yes, we have a privacy policy available for review. You can read more about it …"
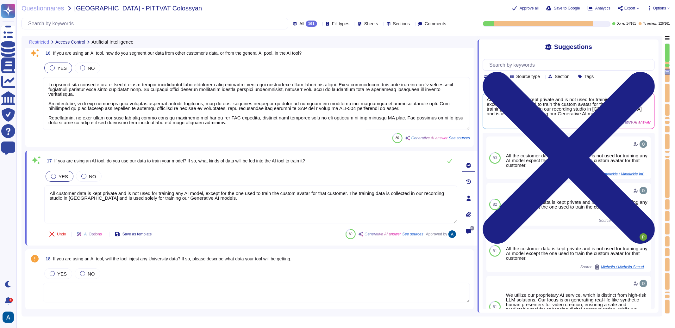
type textarea "Yes, our product utilizes generative AI techniques through our proprietary AI s…"
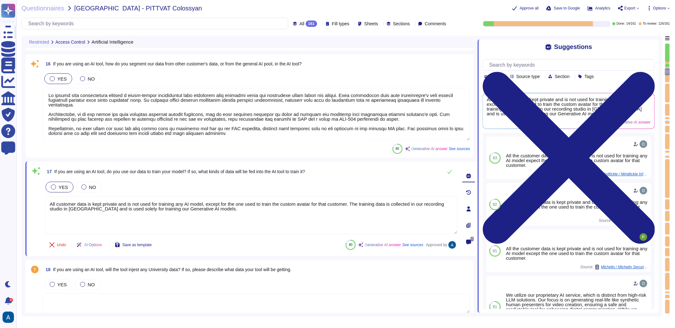
scroll to position [1254, 0]
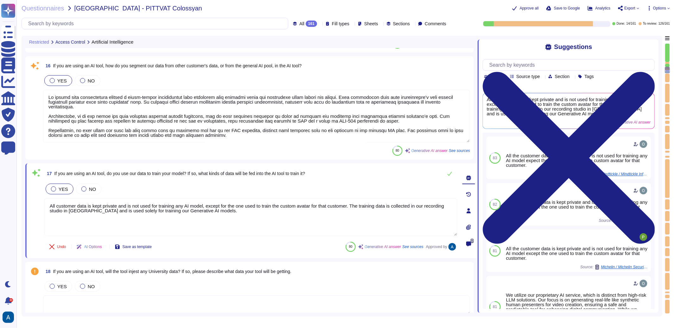
click at [90, 178] on span "17 If you are using an AI tool, do you use our data to train your model? If so,…" at bounding box center [174, 173] width 261 height 11
click at [90, 188] on span "NO" at bounding box center [92, 189] width 7 height 5
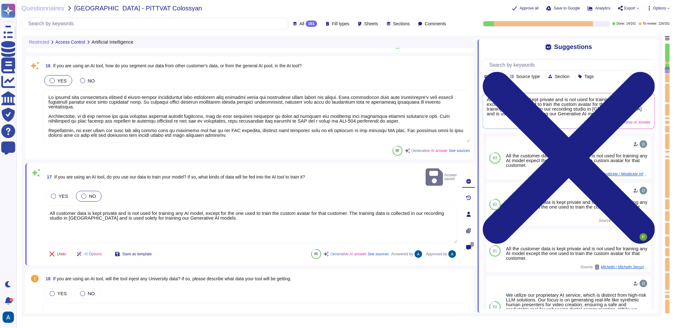
click at [60, 253] on span "Undo" at bounding box center [61, 255] width 9 height 4
click at [62, 253] on span "Done" at bounding box center [61, 255] width 9 height 4
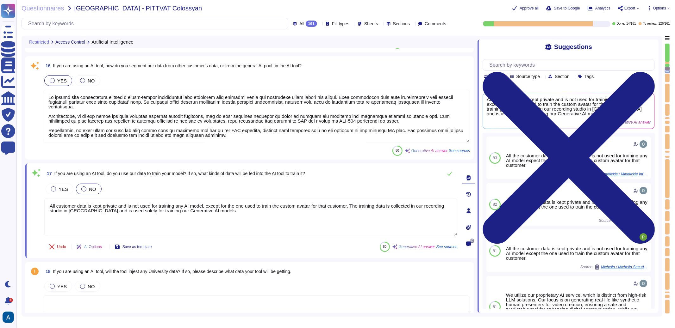
click at [121, 259] on div "YES NO" at bounding box center [256, 298] width 427 height 36
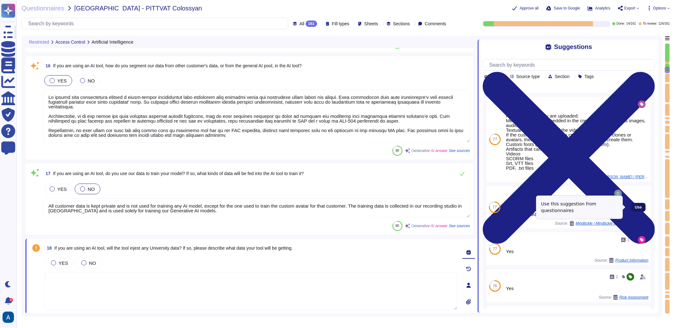
click at [531, 208] on span "Use" at bounding box center [638, 208] width 7 height 4
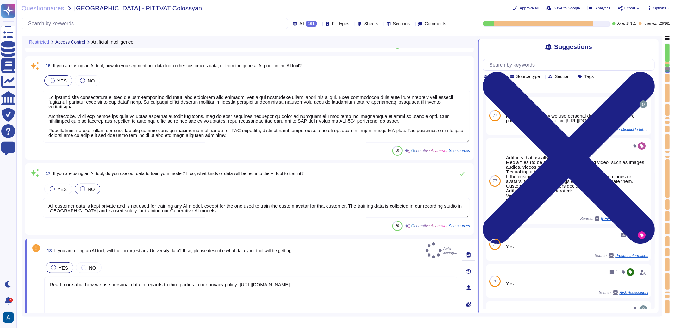
type textarea "Read more abut how we use personal data in regards to third parties in our priv…"
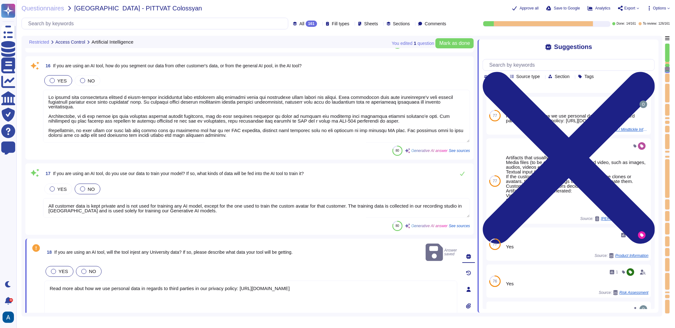
click at [90, 259] on span "NO" at bounding box center [92, 271] width 7 height 5
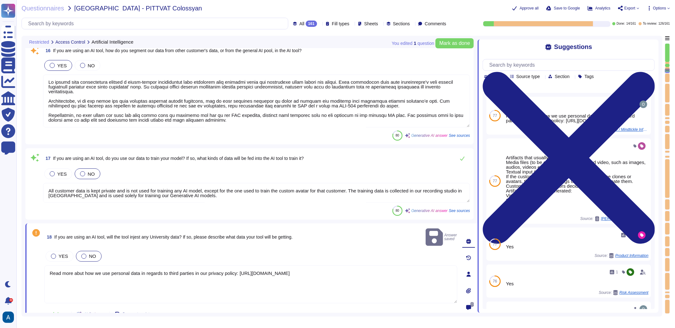
scroll to position [1274, 0]
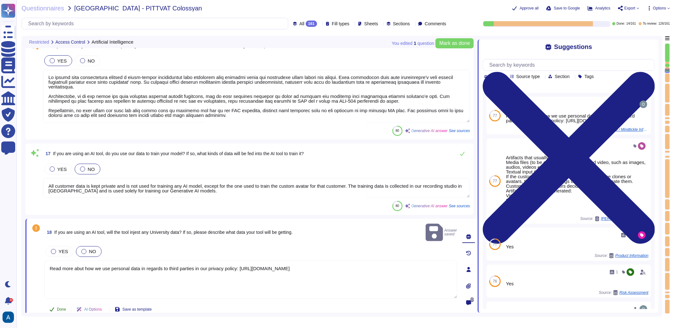
click at [60, 259] on span "Done" at bounding box center [61, 310] width 9 height 4
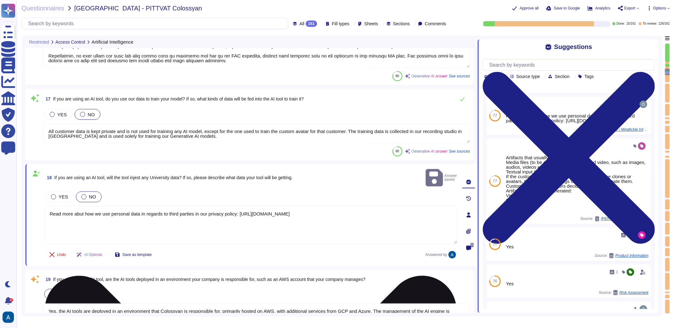
scroll to position [1379, 0]
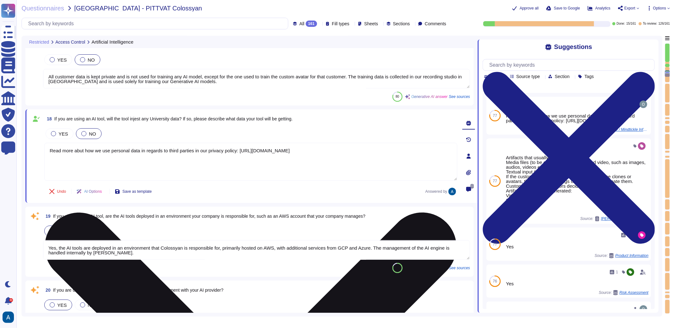
type textarea "Yes, we maintain an inventory of assets, including hardware and software, and a…"
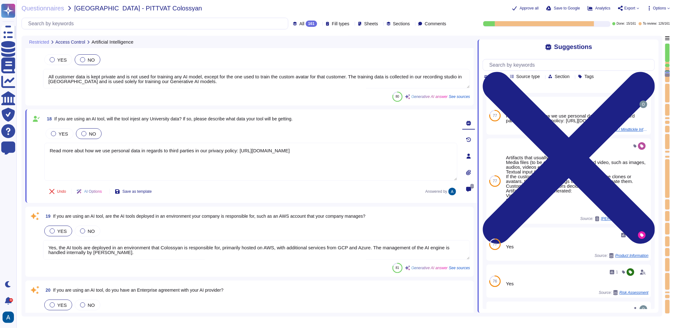
click at [116, 253] on textarea "Yes, the AI tools are deployed in an environment that Colossyan is responsible …" at bounding box center [256, 250] width 427 height 20
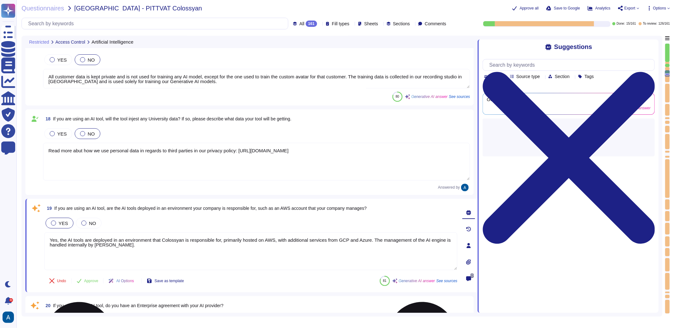
type textarea "Yes, we maintain an inventory of assets, including hardware and software, and a…"
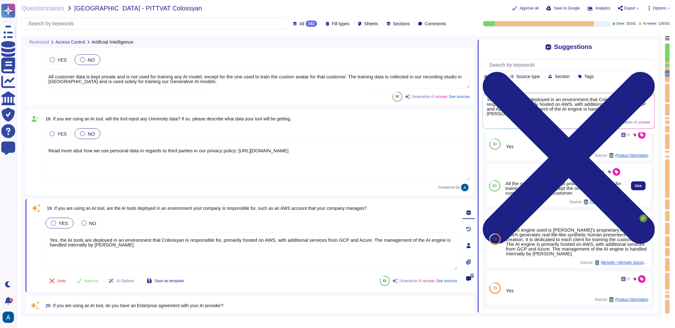
scroll to position [61, 0]
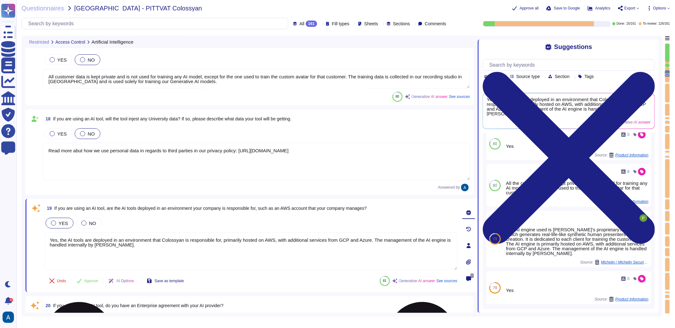
click at [400, 247] on textarea "Yes, the AI tools are deployed in an environment that Colossyan is responsible …" at bounding box center [250, 252] width 413 height 38
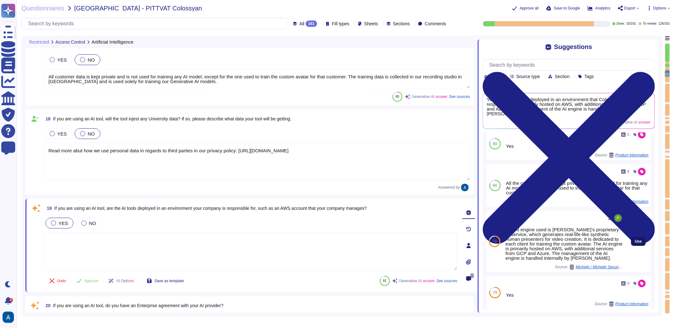
click at [531, 242] on span "Use" at bounding box center [638, 242] width 7 height 4
type textarea "The AI engine used is [PERSON_NAME]’s proprietary AI service, which generates r…"
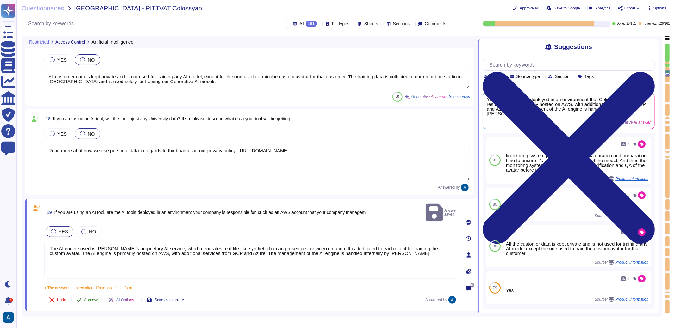
click at [96, 259] on span "Approve" at bounding box center [91, 300] width 14 height 4
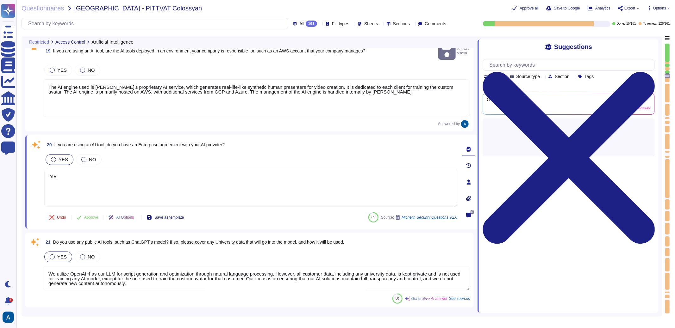
type textarea "Yes, we maintain an inventory of assets, including hardware and software, and a…"
type textarea "Yes, we have a defined Business Continuity Plan (BCP) and Disaster Recovery (DR…"
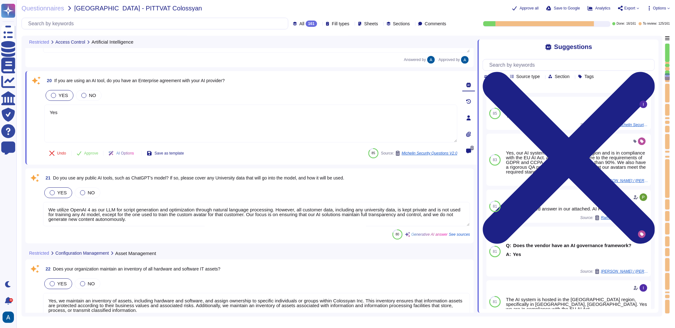
scroll to position [1599, 0]
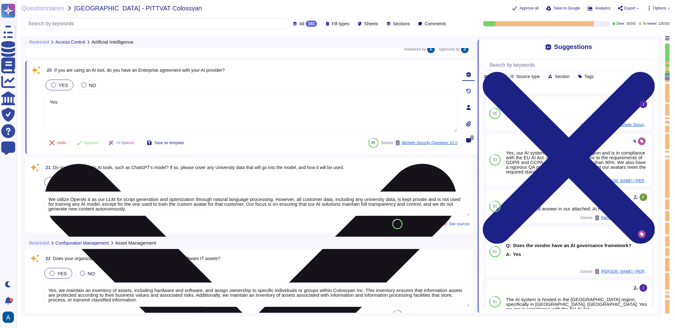
click at [166, 113] on textarea "Yes" at bounding box center [250, 113] width 413 height 38
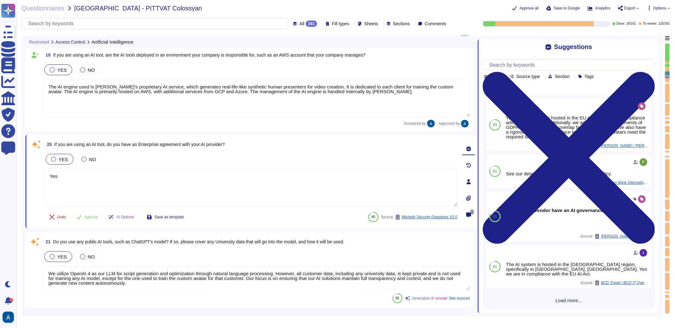
scroll to position [1519, 0]
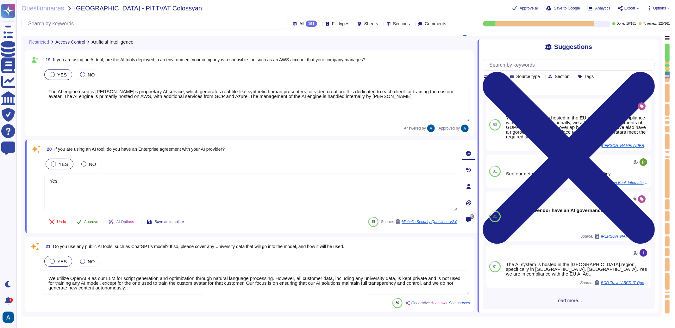
click at [89, 222] on span "Approve" at bounding box center [91, 222] width 14 height 4
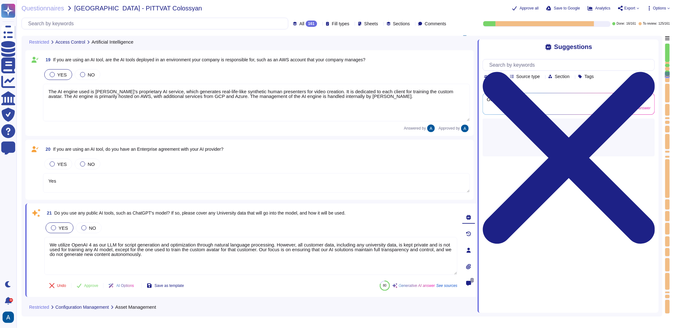
scroll to position [0, 0]
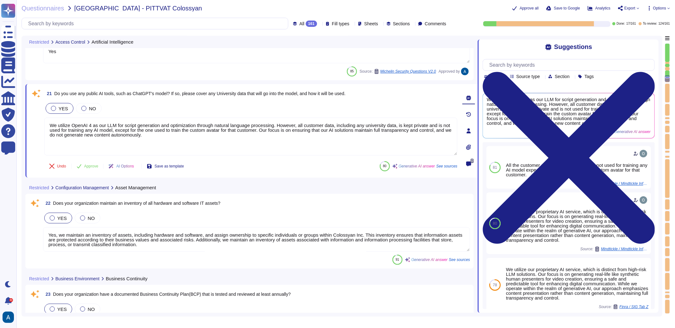
type textarea "Yes, our organization's Business Continuity Plan (BCP) includes a documented co…"
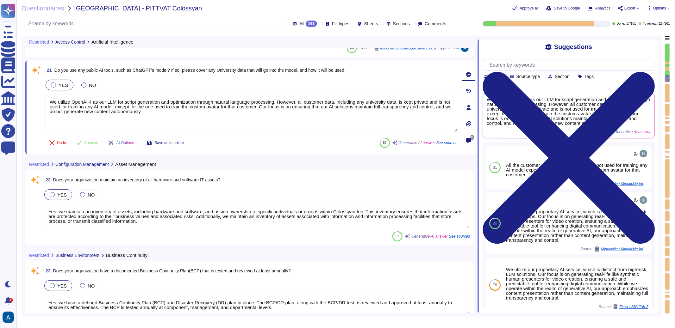
scroll to position [1670, 0]
click at [90, 141] on span "Approve" at bounding box center [91, 143] width 14 height 4
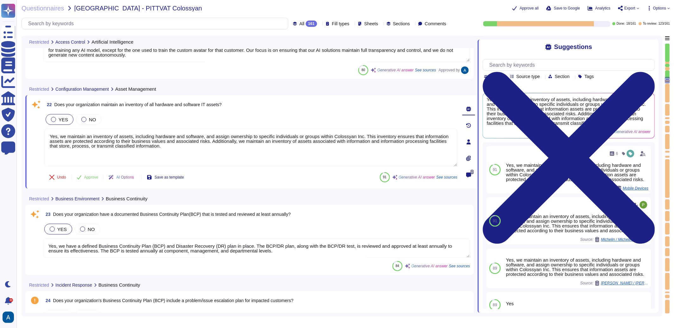
type textarea "Yes, we have a documented change management process. Each update to the product…"
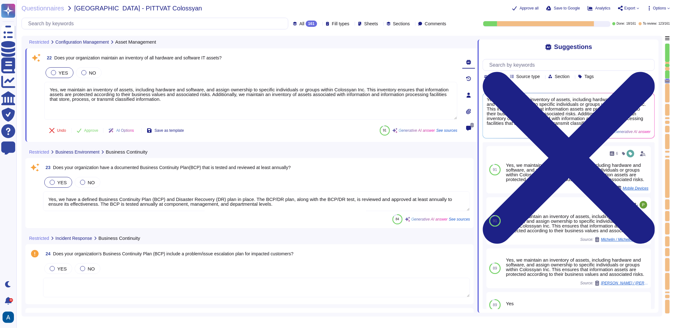
scroll to position [1758, 0]
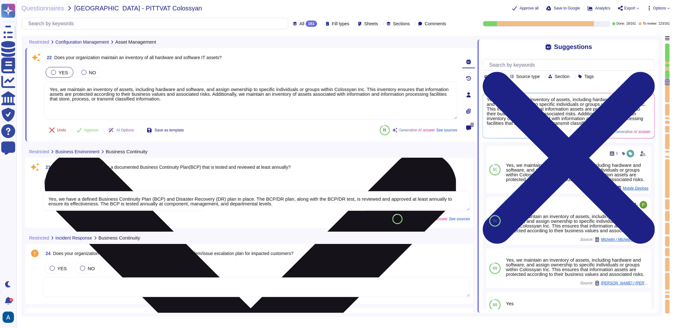
click at [118, 97] on textarea "Yes, we maintain an inventory of assets, including hardware and software, and a…" at bounding box center [250, 101] width 413 height 38
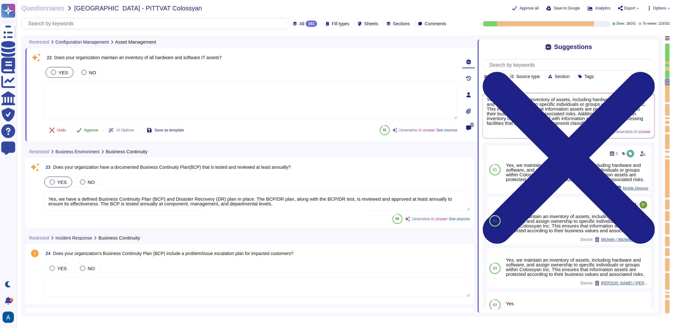
click at [87, 131] on span "Approve" at bounding box center [91, 130] width 14 height 4
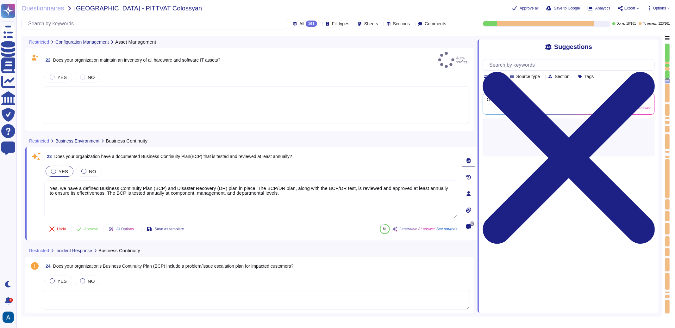
type textarea "Yes, we maintain an inventory of assets, including hardware and software, and a…"
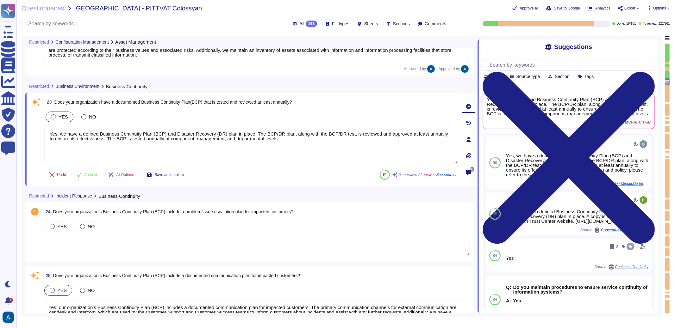
type textarea "Yes, our organization's change management processes and procedures include step…"
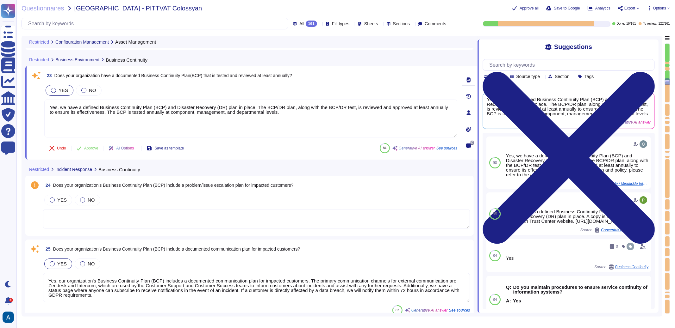
scroll to position [1843, 0]
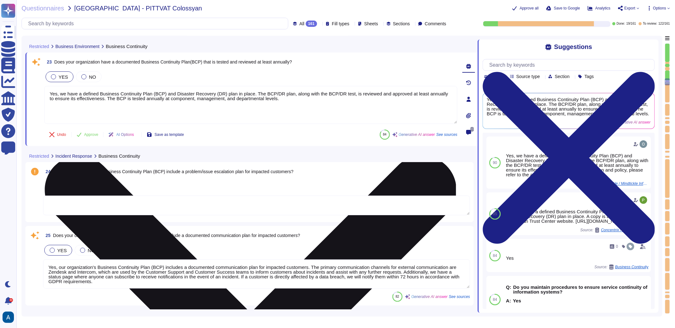
click at [121, 96] on textarea "Yes, we have a defined Business Continuity Plan (BCP) and Disaster Recovery (DR…" at bounding box center [250, 105] width 413 height 38
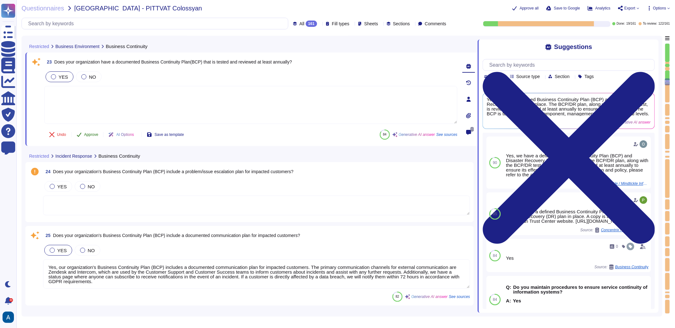
click at [95, 133] on span "Approve" at bounding box center [91, 135] width 14 height 4
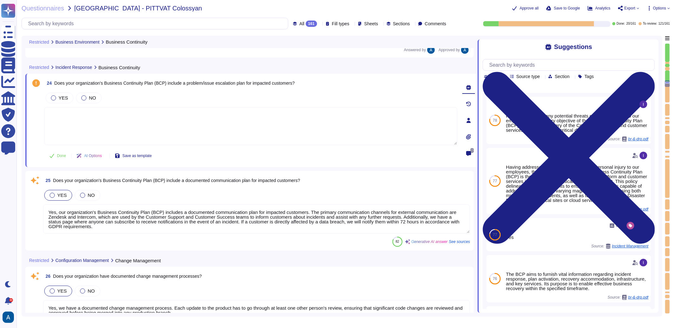
type textarea "Yes, our organization notifies customers of major changes that could impact the…"
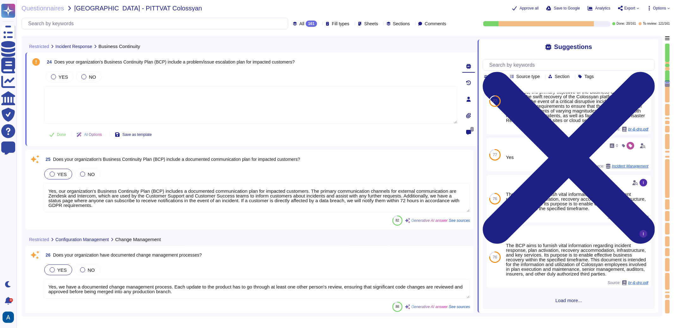
scroll to position [90, 0]
click at [361, 190] on textarea "Yes, our organization's Business Continuity Plan (BCP) includes a documented co…" at bounding box center [256, 198] width 427 height 29
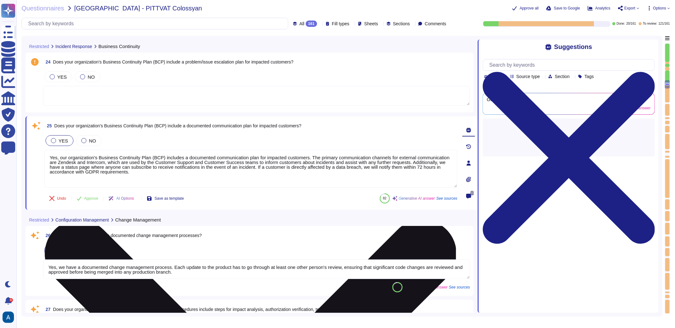
scroll to position [0, 0]
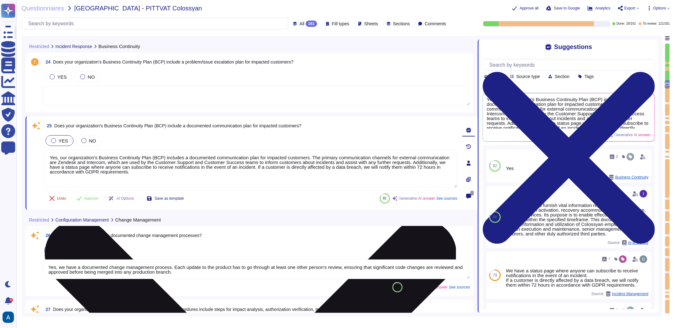
click at [241, 152] on textarea "Yes, our organization's Business Continuity Plan (BCP) includes a documented co…" at bounding box center [250, 169] width 413 height 38
click at [241, 153] on textarea "Yes, our organization's Business Continuity Plan (BCP) includes a documented co…" at bounding box center [250, 169] width 413 height 38
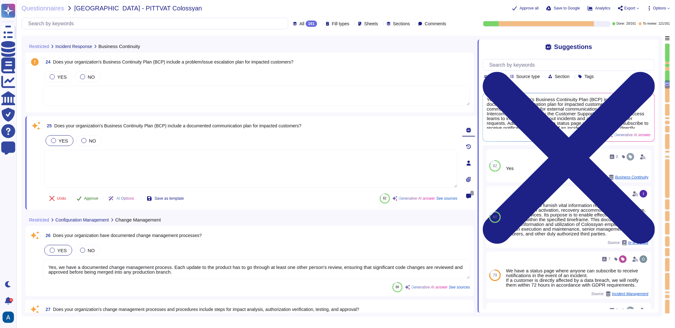
click at [92, 197] on span "Approve" at bounding box center [91, 199] width 14 height 4
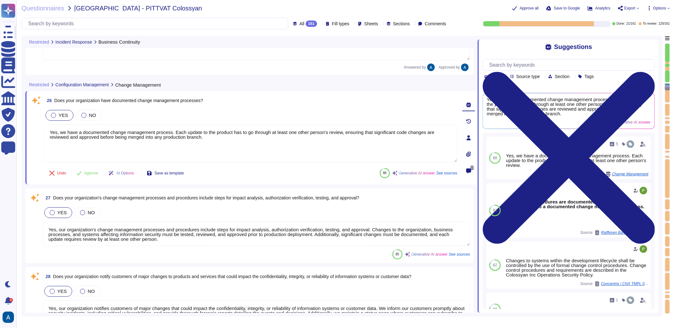
type textarea "Yes, our organization securely deletes all stored customer data upon contract t…"
type textarea "Yes, our organization uses production data exclusively in production environmen…"
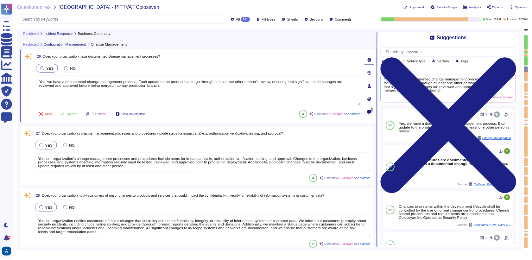
scroll to position [2080, 0]
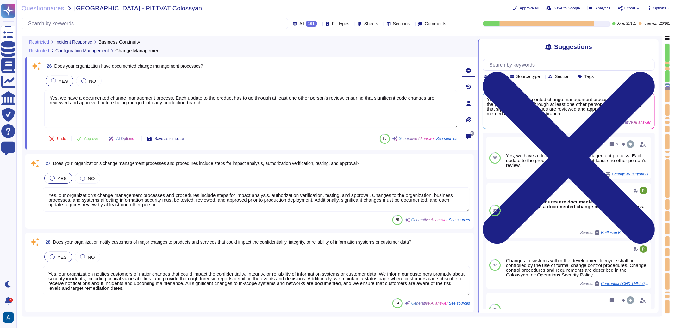
type textarea "Yes, our organization uses production data exclusively in production environmen…"
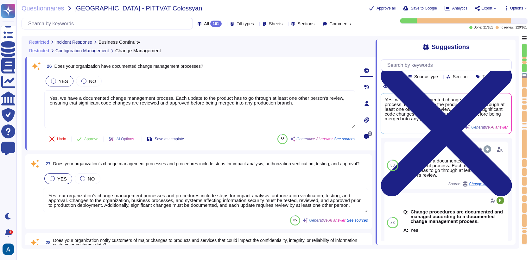
type textarea "Yes, our organization uses production data exclusively in production environmen…"
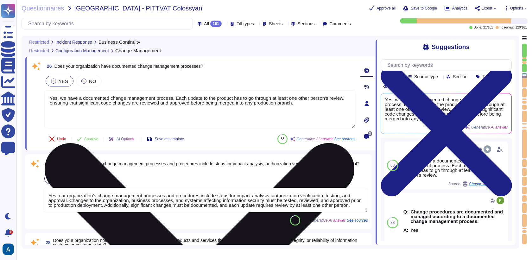
click at [255, 105] on textarea "Yes, we have a documented change management process. Each update to the product…" at bounding box center [199, 109] width 311 height 38
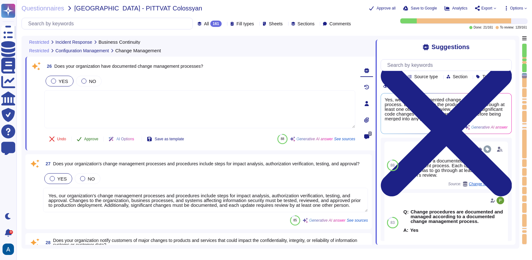
click at [87, 139] on span "Approve" at bounding box center [91, 139] width 14 height 4
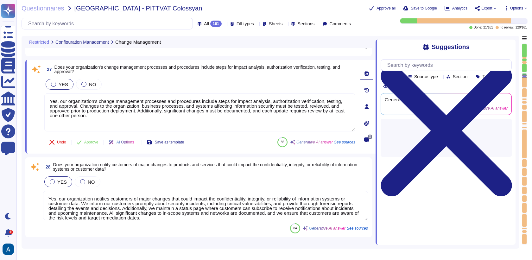
scroll to position [2158, 0]
type textarea "Yes, our organization uses production data exclusively in production environmen…"
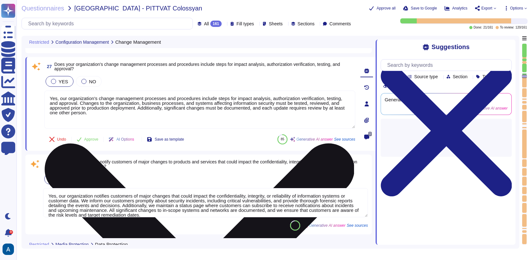
type textarea "Yes, we have a documented change management process. Each update to the product…"
click at [147, 114] on div "Yes, our organization's change management processes and procedures include step…" at bounding box center [199, 109] width 311 height 39
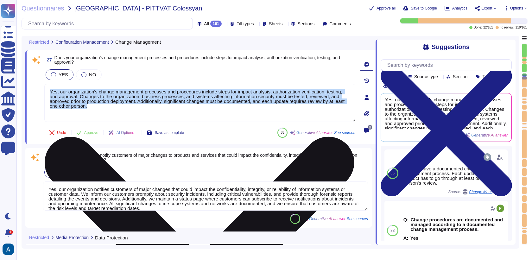
click at [147, 114] on div "Yes, our organization's change management processes and procedures include step…" at bounding box center [199, 103] width 311 height 39
click at [134, 94] on textarea "Yes, our organization's change management processes and procedures include step…" at bounding box center [199, 103] width 311 height 38
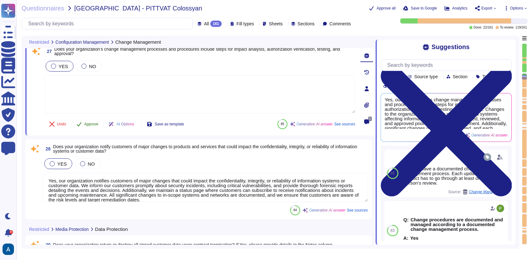
click at [93, 127] on button "Approve" at bounding box center [88, 124] width 32 height 13
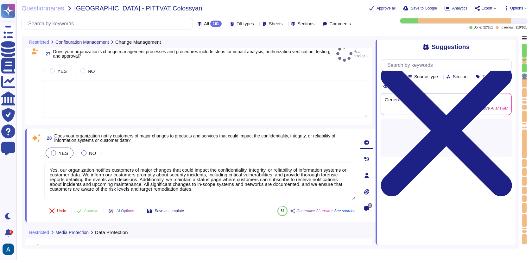
type textarea "Yes, our organization's change management processes and procedures include step…"
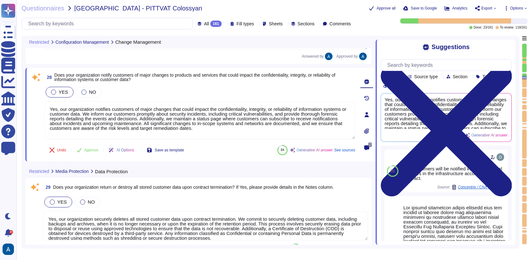
type textarea "Yes, the product is designed to prevent or restrict access to customer data fro…"
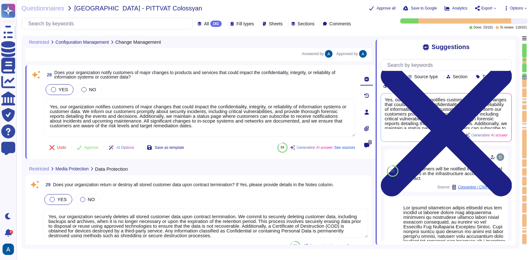
scroll to position [2225, 0]
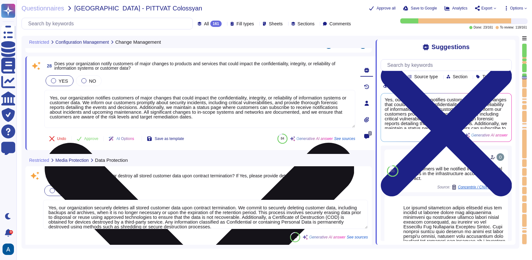
click at [103, 109] on textarea "Yes, our organization notifies customers of major changes that could impact the…" at bounding box center [199, 109] width 311 height 38
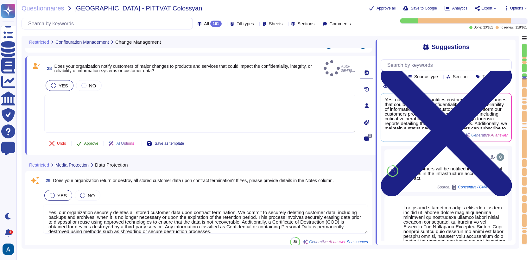
click at [99, 137] on button "Approve" at bounding box center [88, 143] width 32 height 13
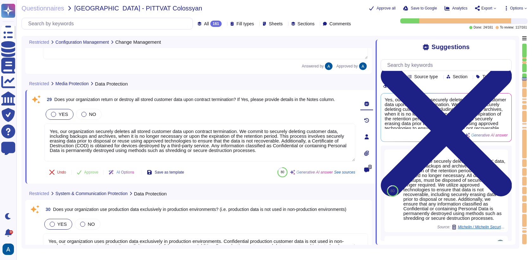
type textarea "Yes, the product effectively segregates customer data from other customer data …"
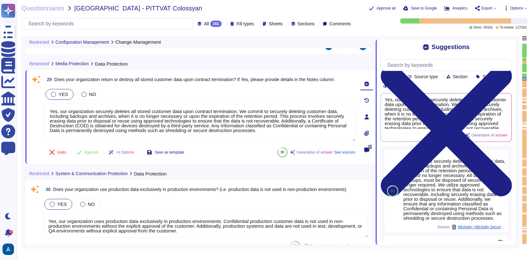
scroll to position [2322, 0]
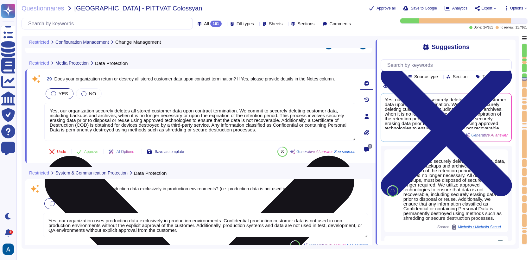
click at [119, 111] on textarea "Yes, our organization securely deletes all stored customer data upon contract t…" at bounding box center [199, 122] width 311 height 38
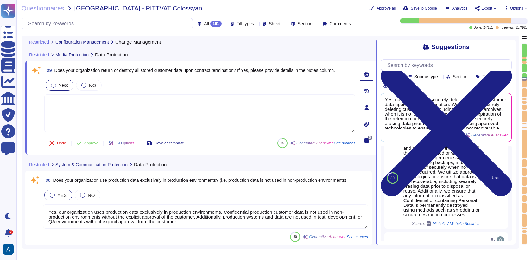
scroll to position [25, 0]
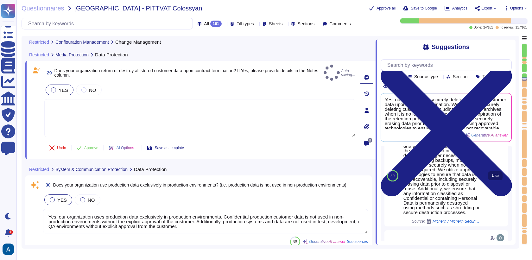
click at [489, 180] on button "Use" at bounding box center [495, 175] width 15 height 9
type textarea "We commit to securely deleting customers' data, including backups and archives,…"
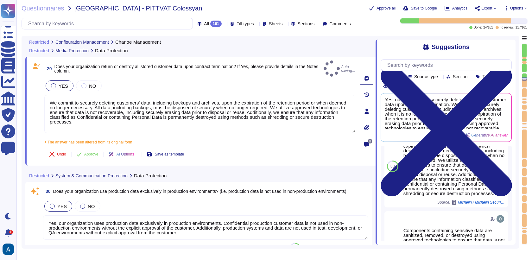
type textarea "Yes, the product effectively segregates customer data from other customer data …"
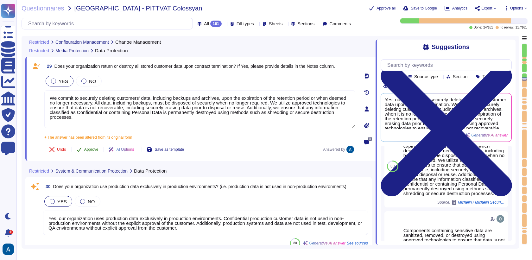
click at [93, 147] on span "Approve" at bounding box center [91, 149] width 14 height 4
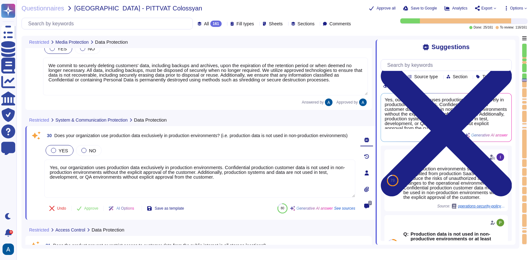
type textarea "The application will be hosted primarily on AWS, with the data center located i…"
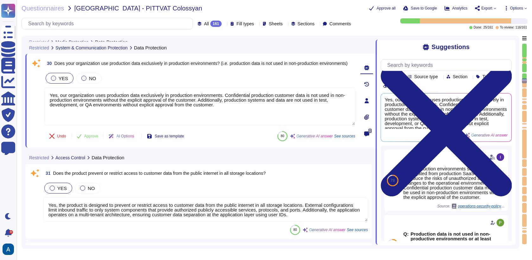
scroll to position [2420, 0]
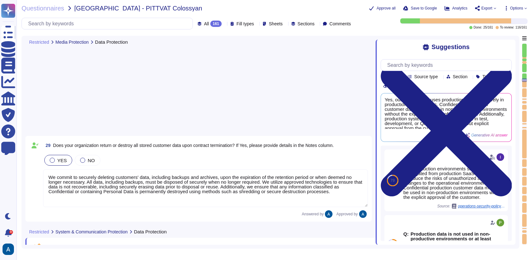
type textarea "Yes, the product effectively segregates customer data from other customer data …"
type textarea "The application will be hosted primarily on AWS, with the data center located i…"
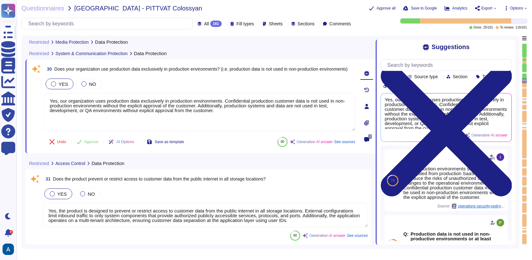
scroll to position [2393, 0]
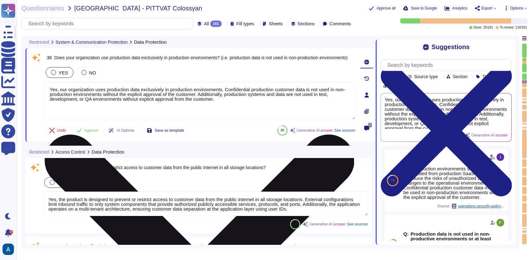
click at [113, 103] on textarea "Yes, our organization uses production data exclusively in production environmen…" at bounding box center [199, 101] width 311 height 38
drag, startPoint x: 113, startPoint y: 103, endPoint x: 97, endPoint y: 101, distance: 16.6
click at [97, 101] on textarea "Yes, our organization uses production data exclusively in production environmen…" at bounding box center [199, 101] width 311 height 38
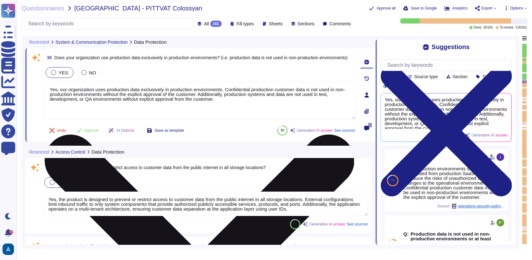
click at [97, 101] on textarea "Yes, our organization uses production data exclusively in production environmen…" at bounding box center [199, 101] width 311 height 38
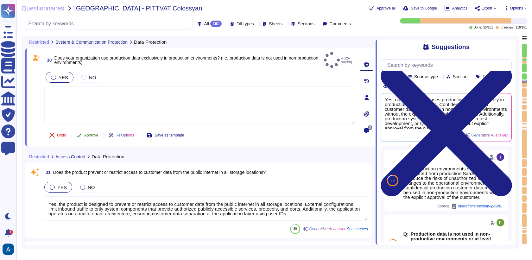
click at [90, 135] on button "Approve" at bounding box center [88, 135] width 32 height 13
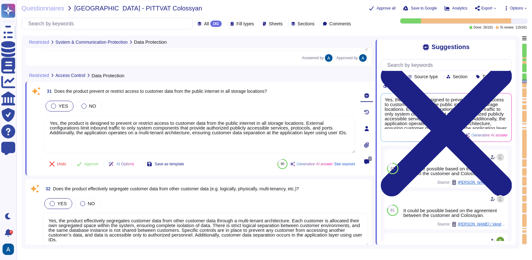
type textarea "Yes, our organization has a documented Disaster Recovery Plan that covers this …"
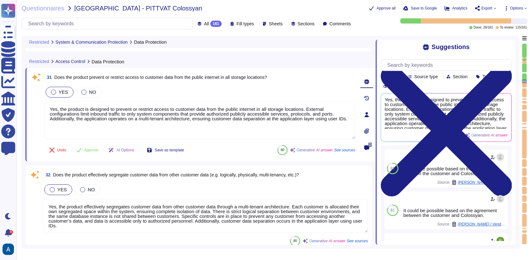
scroll to position [2490, 0]
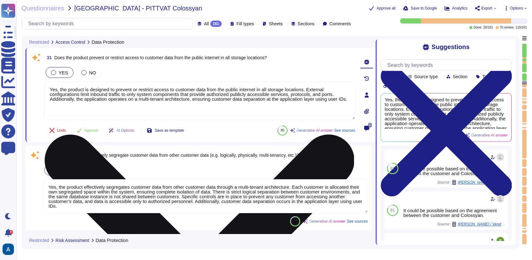
click at [100, 109] on textarea "Yes, the product is designed to prevent or restrict access to customer data fro…" at bounding box center [199, 101] width 311 height 38
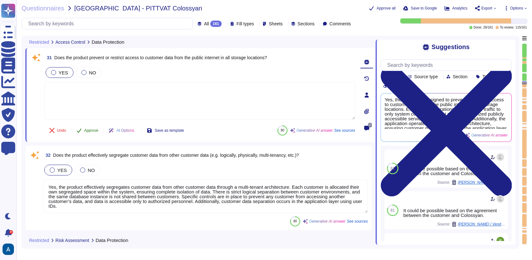
click at [85, 130] on span "Approve" at bounding box center [91, 130] width 14 height 4
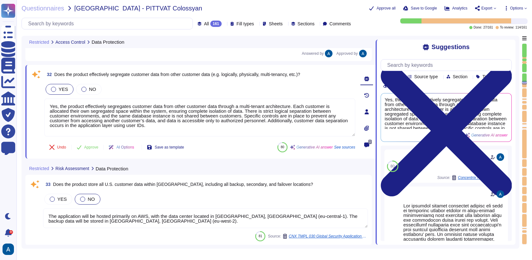
type textarea "Yes, our organization tests and reviews the Disaster Recovery Plan at least ann…"
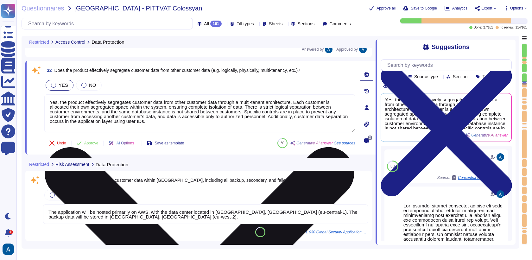
click at [121, 99] on textarea "Yes, the product effectively segregates customer data from other customer data …" at bounding box center [199, 113] width 311 height 38
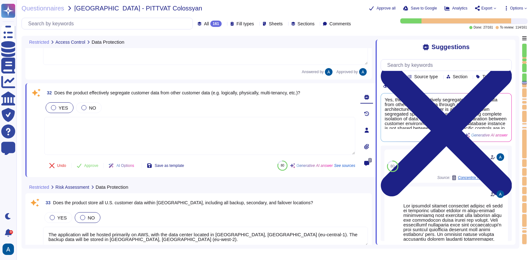
type textarea "Yes, our organization tests and reviews the Disaster Recovery Plan at least ann…"
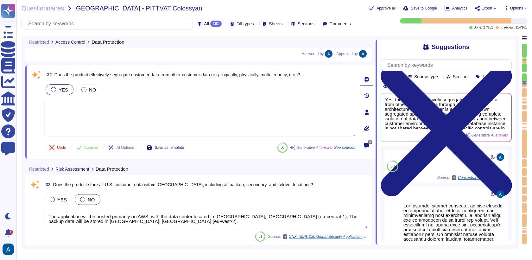
scroll to position [2546, 0]
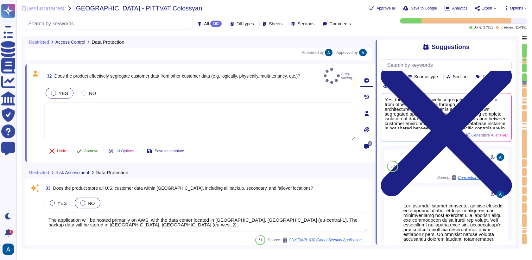
click at [85, 149] on span "Approve" at bounding box center [91, 151] width 14 height 4
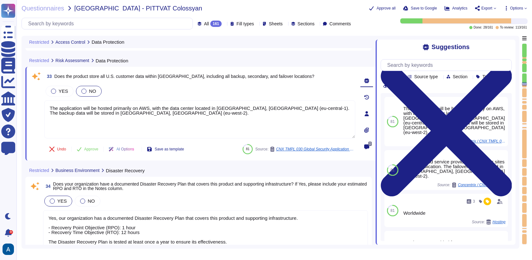
scroll to position [2655, 0]
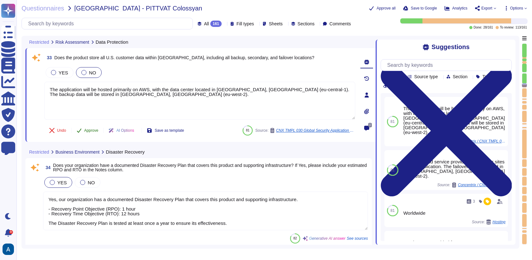
click at [94, 129] on span "Approve" at bounding box center [91, 130] width 14 height 4
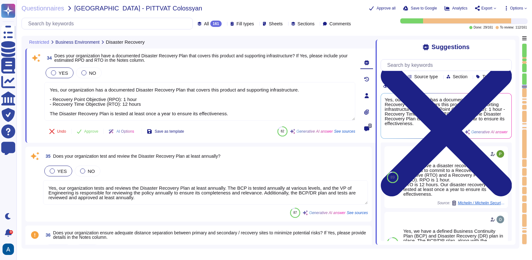
type textarea "Yes, all customer data stored in the solution, including databases, backups, an…"
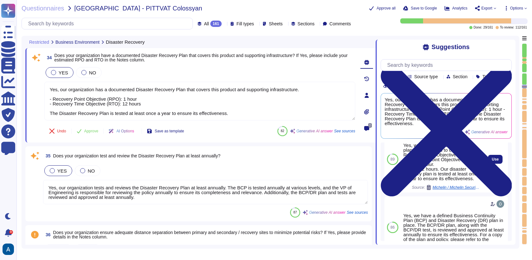
scroll to position [0, 0]
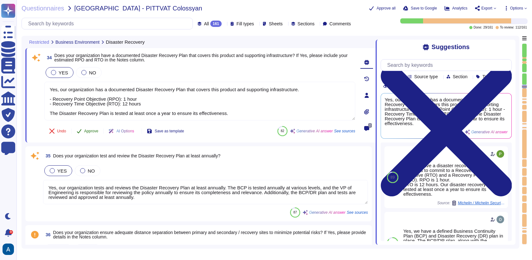
click at [93, 130] on span "Approve" at bounding box center [91, 131] width 14 height 4
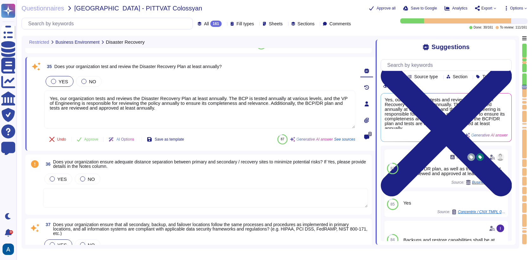
type textarea "Yes, all customer data stored in the solution, including databases, backups, an…"
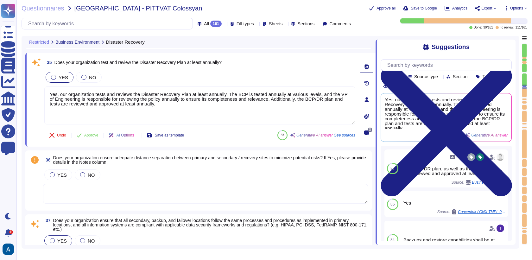
scroll to position [2829, 0]
drag, startPoint x: 189, startPoint y: 112, endPoint x: 29, endPoint y: 99, distance: 160.6
click at [29, 99] on div "35 Does your organization test and review the Disaster Recovery Plan at least a…" at bounding box center [200, 99] width 350 height 94
type textarea "Yes, our organization tests and reviews the Disaster Recovery Plan at least ann…"
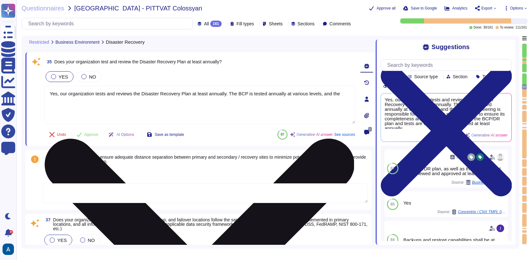
click at [108, 96] on textarea "Yes, our organization tests and reviews the Disaster Recovery Plan at least ann…" at bounding box center [199, 105] width 311 height 38
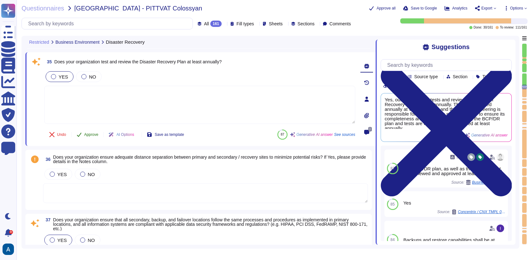
click at [90, 136] on span "Approve" at bounding box center [91, 135] width 14 height 4
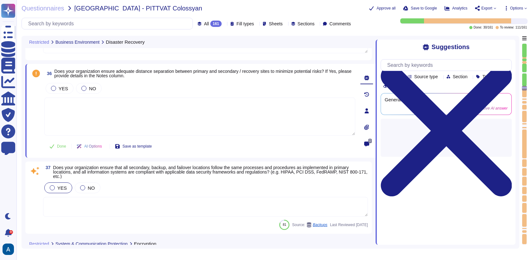
type textarea "Yes, the product encrypts all customer and sensitive data in transit using TLS …"
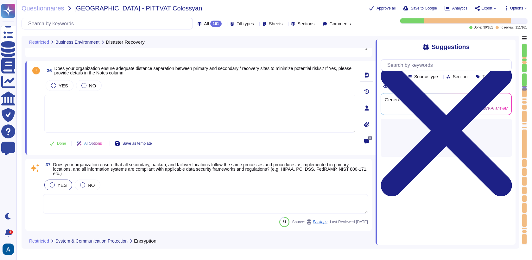
type textarea "Yes, our organization tests and reviews the Disaster Recovery Plan at least ann…"
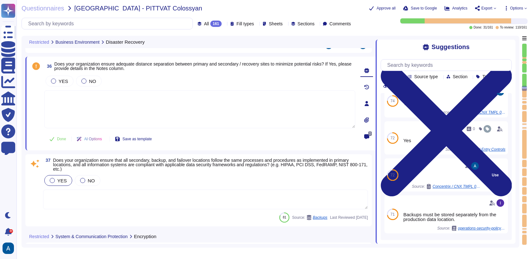
scroll to position [0, 0]
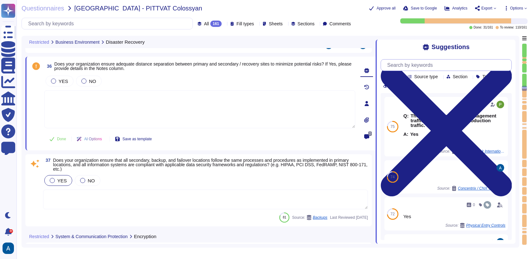
click at [432, 61] on input "text" at bounding box center [447, 64] width 127 height 11
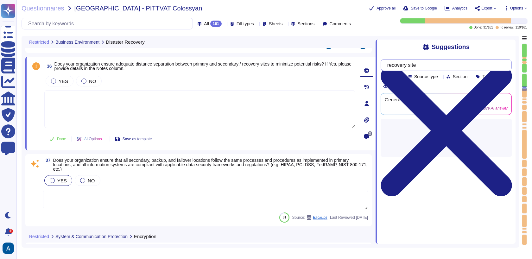
type input "recovery site"
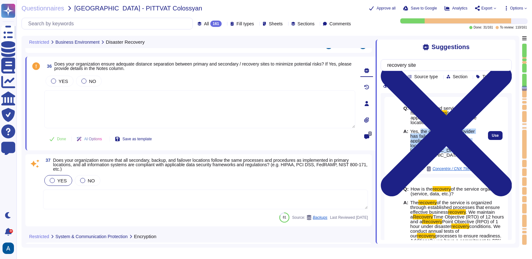
drag, startPoint x: 448, startPoint y: 161, endPoint x: 420, endPoint y: 142, distance: 34.5
click at [420, 142] on span "Yes, the cloud service provider has failover sites for the application. The fai…" at bounding box center [445, 145] width 70 height 33
copy span "the cloud service provider has failover sites for the application. The failover…"
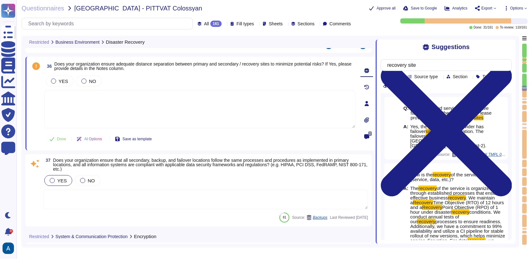
click at [204, 119] on textarea at bounding box center [199, 109] width 311 height 38
paste textarea "the cloud service provider has failover sites for the application. The failover…"
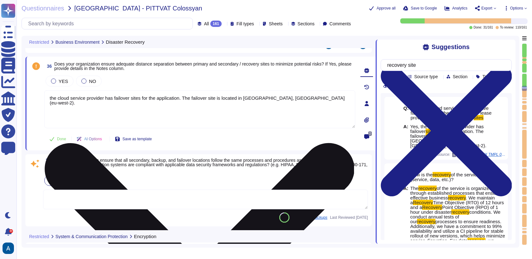
click at [50, 99] on textarea "the cloud service provider has failover sites for the application. The failover…" at bounding box center [199, 109] width 311 height 38
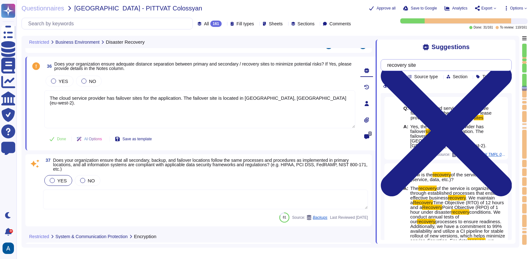
type textarea "The cloud service provider has failover sites for the application. The failover…"
click at [447, 64] on input "recovery site" at bounding box center [444, 64] width 121 height 11
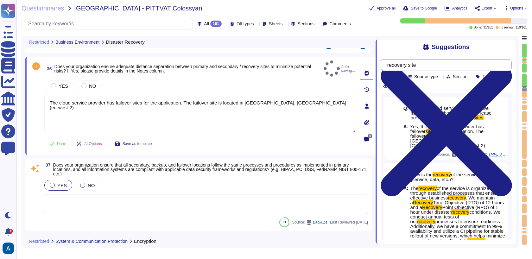
click at [447, 64] on input "recovery site" at bounding box center [444, 64] width 121 height 11
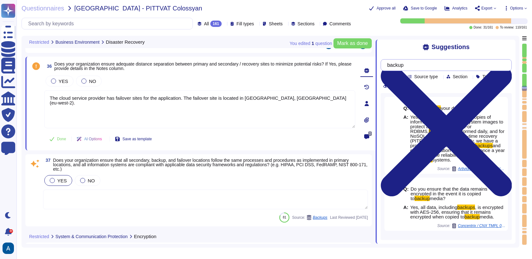
click at [428, 62] on input "backup" at bounding box center [444, 64] width 121 height 11
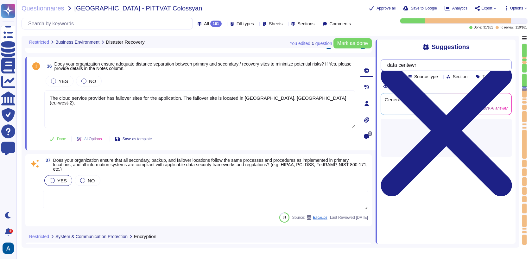
click at [421, 64] on input "data centewr" at bounding box center [444, 64] width 121 height 11
type input "data center"
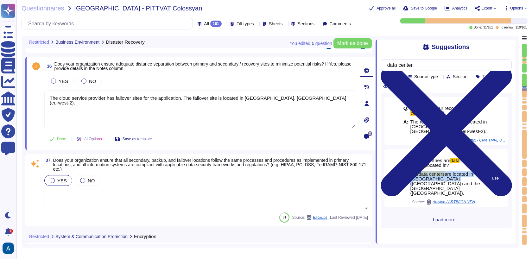
drag, startPoint x: 410, startPoint y: 176, endPoint x: 459, endPoint y: 181, distance: 49.1
click at [459, 181] on span "The data centers are located in [GEOGRAPHIC_DATA] ([GEOGRAPHIC_DATA]) and the […" at bounding box center [445, 184] width 70 height 24
copy span "The data centers are located in [GEOGRAPHIC_DATA] ([GEOGRAPHIC_DATA])"
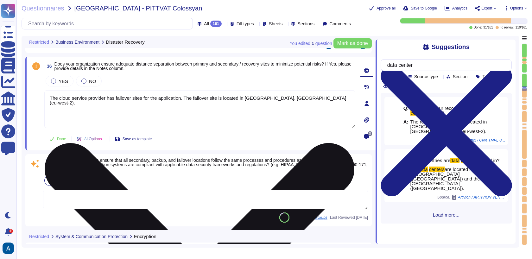
click at [64, 97] on textarea "The cloud service provider has failover sites for the application. The failover…" at bounding box center [199, 109] width 311 height 38
click at [187, 98] on textarea "The cloud service provider has failover sites for the application. The failover…" at bounding box center [199, 109] width 311 height 38
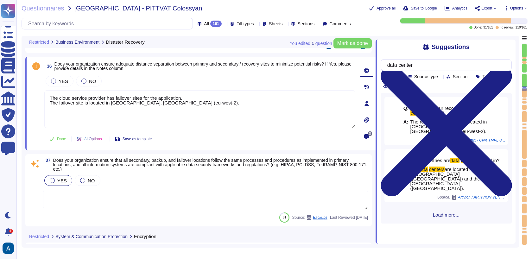
paste textarea "data centers are located in [GEOGRAPHIC_DATA] ([GEOGRAPHIC_DATA])The"
click at [60, 82] on span "YES" at bounding box center [63, 80] width 9 height 5
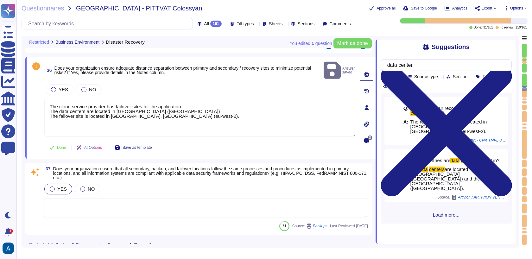
click at [56, 72] on span "36 Does your organization ensure adequate distance separation between primary a…" at bounding box center [182, 70] width 277 height 11
click at [49, 84] on div "YES" at bounding box center [60, 89] width 28 height 11
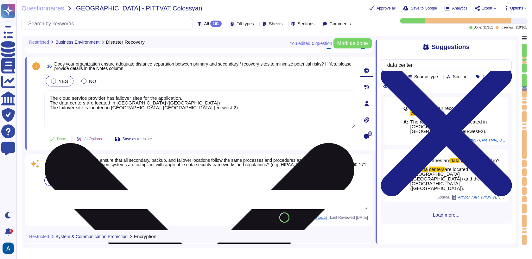
drag, startPoint x: 206, startPoint y: 98, endPoint x: 46, endPoint y: 92, distance: 160.8
click at [46, 92] on textarea "The cloud service provider has failover sites for the application. The data cen…" at bounding box center [199, 109] width 311 height 38
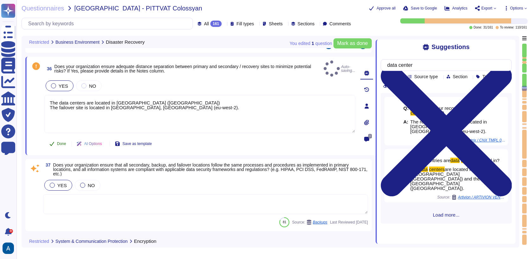
click at [63, 142] on span "Done" at bounding box center [61, 144] width 9 height 4
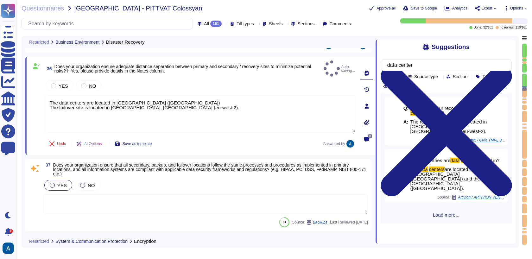
type textarea "The data centers are located in [GEOGRAPHIC_DATA] ([GEOGRAPHIC_DATA]) The failo…"
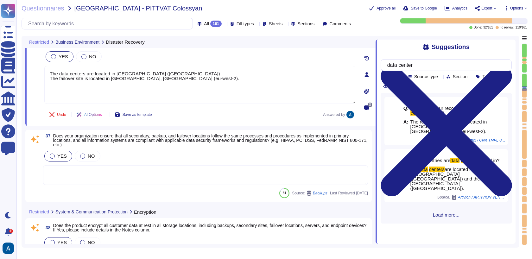
scroll to position [2935, 0]
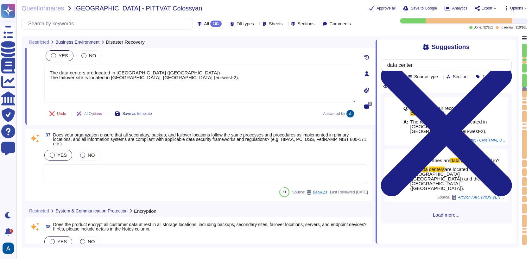
click at [86, 169] on textarea at bounding box center [205, 174] width 325 height 20
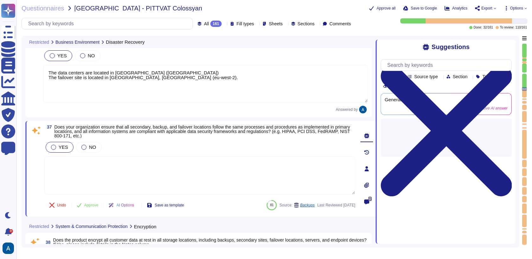
type textarea "Yes, the product encrypts all customer and sensitive data in transit using TLS …"
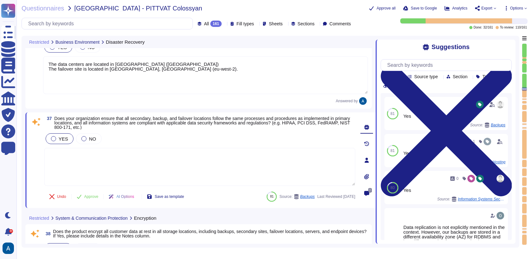
click at [273, 163] on textarea at bounding box center [199, 167] width 311 height 38
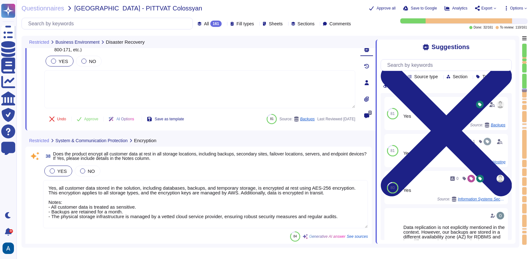
type textarea "Yes, our organization logs application and security events from all information…"
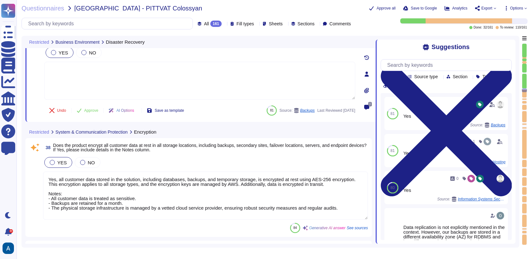
click at [210, 185] on textarea "Yes, all customer data stored in the solution, including databases, backups, an…" at bounding box center [205, 196] width 325 height 48
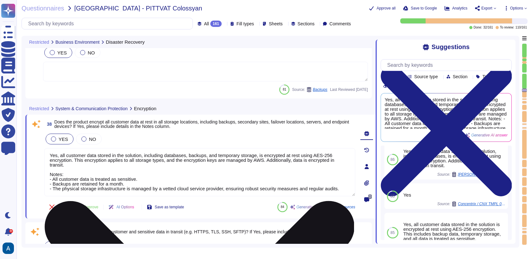
scroll to position [68, 0]
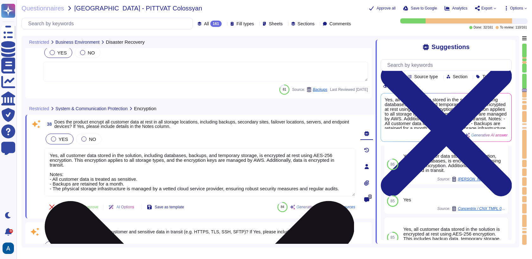
click at [253, 176] on textarea "Yes, all customer data stored in the solution, including databases, backups, an…" at bounding box center [199, 172] width 311 height 48
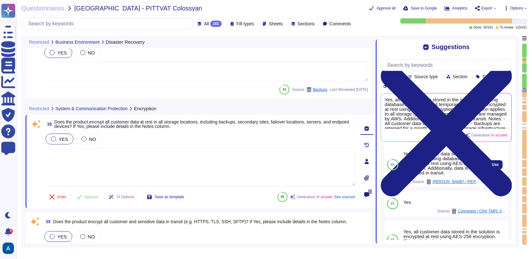
scroll to position [73, 0]
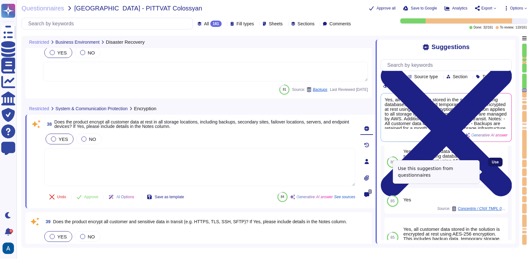
click at [494, 166] on button "Use" at bounding box center [495, 162] width 15 height 9
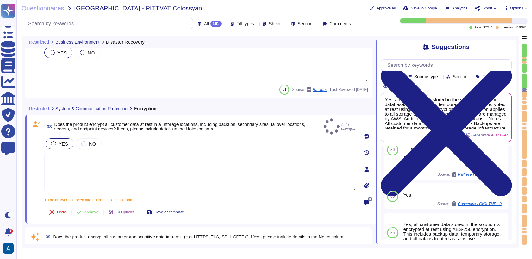
type textarea "Yes, all customer data stored in the solution, including databases, is encrypte…"
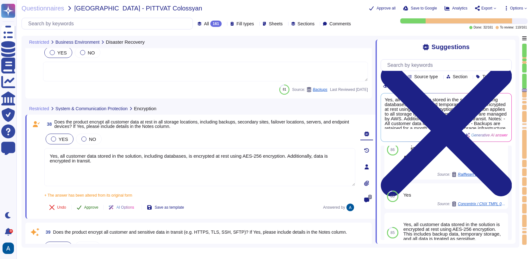
click at [91, 206] on span "Approve" at bounding box center [91, 207] width 14 height 4
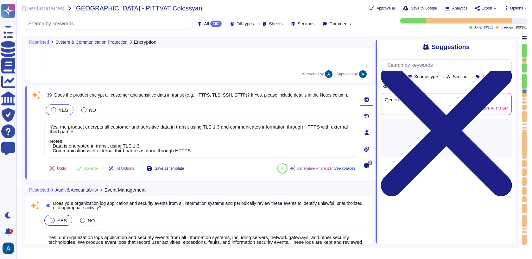
type textarea "Yes, we log and review security events on information systems, which includes n…"
type textarea "No"
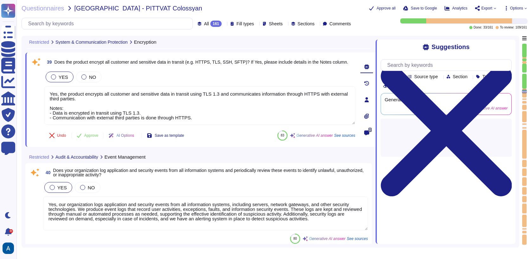
scroll to position [3156, 0]
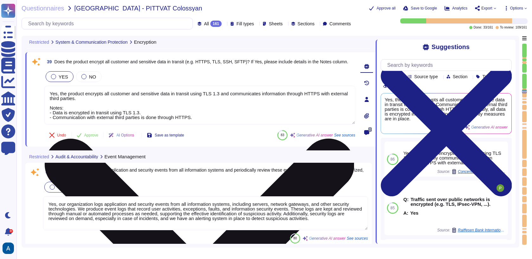
click at [216, 105] on textarea "Yes, the product encrypts all customer and sensitive data in transit using TLS …" at bounding box center [199, 105] width 311 height 39
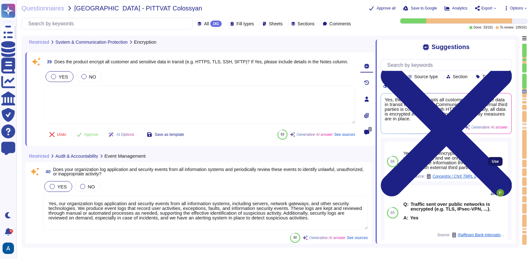
click at [496, 166] on button "Use" at bounding box center [495, 161] width 15 height 9
type textarea "Yes. The data is encrypted in transit using TLS 1.3, and we only communicate in…"
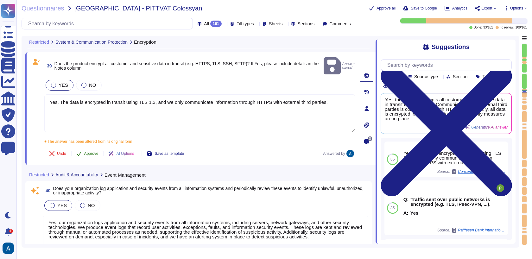
click at [88, 150] on button "Approve" at bounding box center [88, 153] width 32 height 13
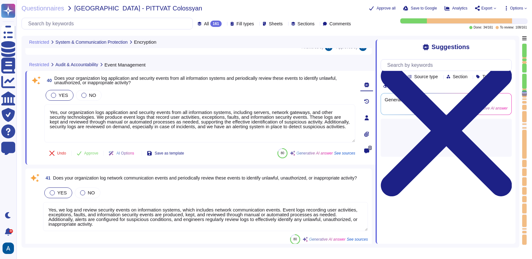
type textarea "Yes, our organization retains security logs for at least 90 days to support inc…"
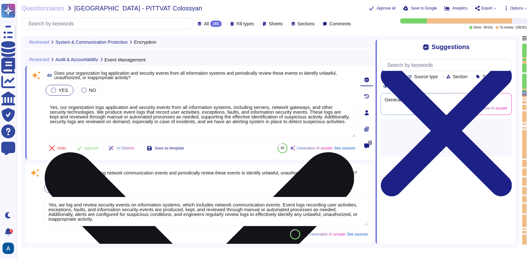
scroll to position [3254, 0]
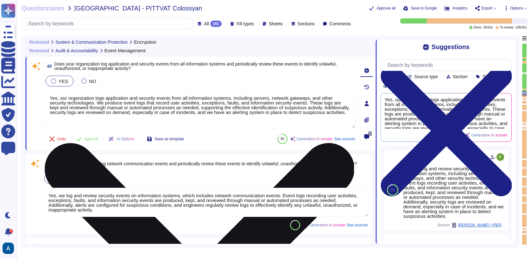
drag, startPoint x: 113, startPoint y: 116, endPoint x: 45, endPoint y: 97, distance: 70.7
click at [44, 96] on textarea "Yes, our organization logs application and security events from all information…" at bounding box center [199, 109] width 311 height 38
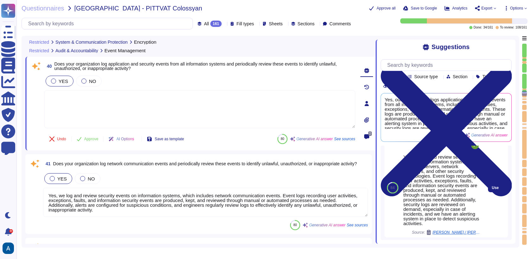
scroll to position [21, 0]
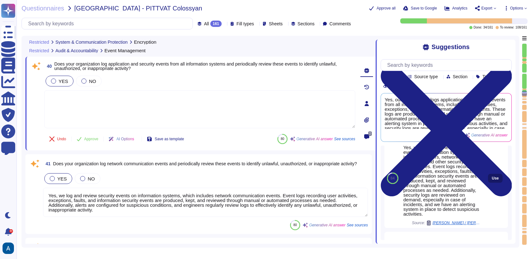
click at [491, 180] on span "Use" at bounding box center [494, 178] width 7 height 4
type textarea "Yes, we log and review security events on information systems, including server…"
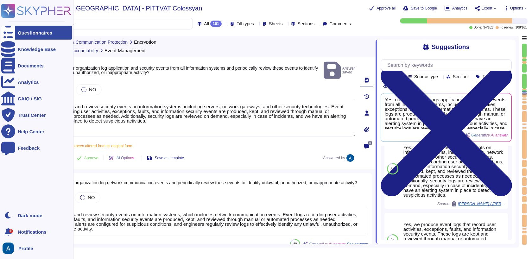
drag, startPoint x: 219, startPoint y: 126, endPoint x: 0, endPoint y: 56, distance: 229.7
click at [0, 56] on div "Questionnaires Knowledge Base Documents Analytics CAIQ / SIG Trust Center Help …" at bounding box center [266, 129] width 532 height 259
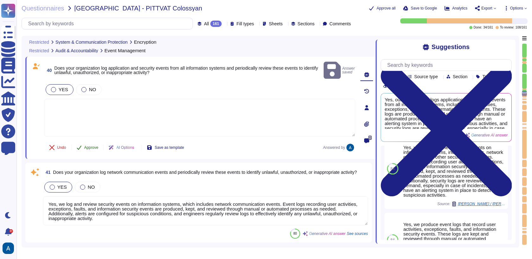
click at [93, 141] on button "Approve" at bounding box center [88, 147] width 32 height 13
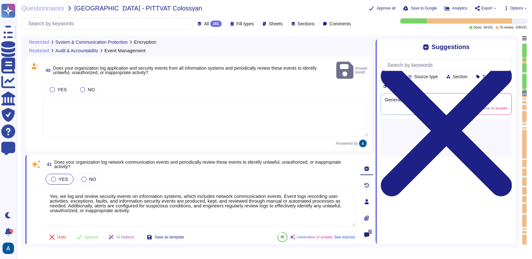
scroll to position [0, 0]
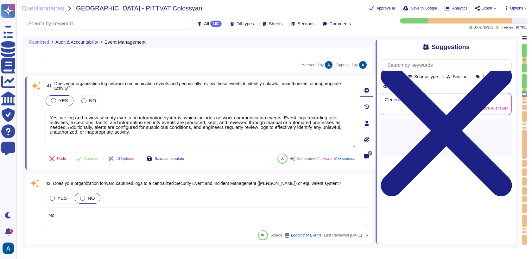
type textarea "Yes, we produce event logs that record user activities, exceptions, faults, and…"
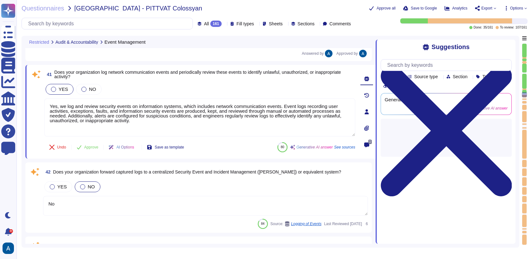
scroll to position [3339, 0]
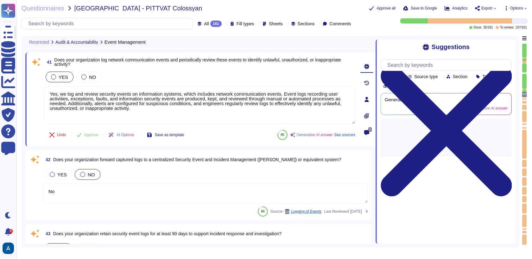
drag, startPoint x: 204, startPoint y: 104, endPoint x: 59, endPoint y: 75, distance: 147.9
click at [59, 75] on div "YES NO Yes, we log and review security events on information systems, which inc…" at bounding box center [199, 97] width 311 height 54
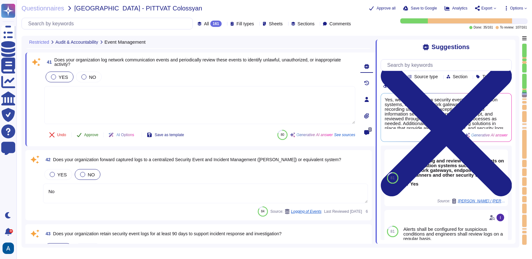
click at [93, 135] on span "Approve" at bounding box center [91, 135] width 14 height 4
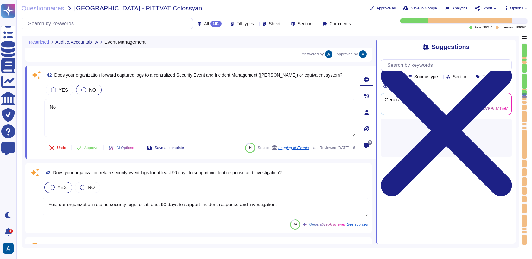
scroll to position [3425, 0]
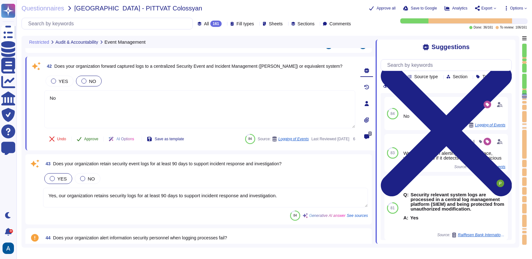
click at [87, 138] on span "Approve" at bounding box center [91, 139] width 14 height 4
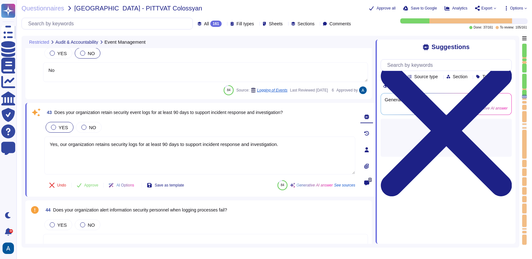
type textarea "No"
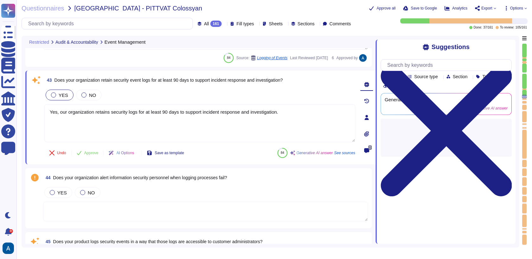
scroll to position [3496, 0]
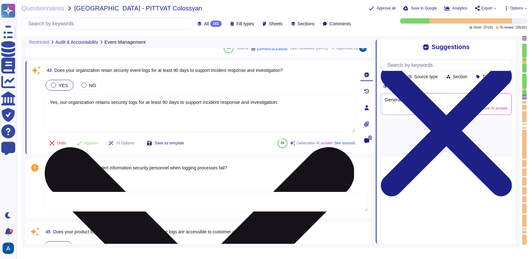
click at [100, 121] on textarea "Yes, our organization retains security logs for at least 90 days to support inc…" at bounding box center [199, 113] width 311 height 38
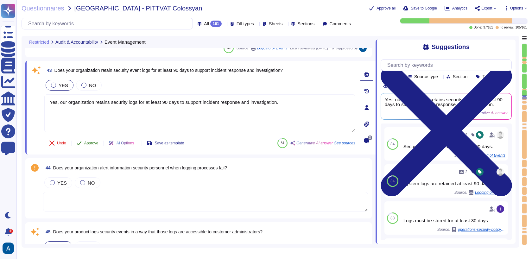
click at [92, 143] on span "Approve" at bounding box center [91, 143] width 14 height 4
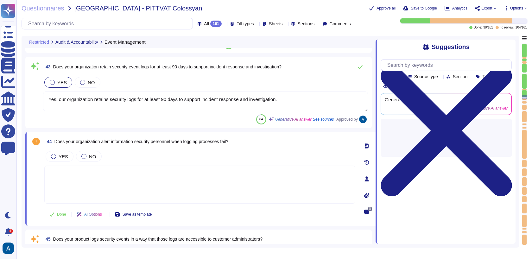
type textarea "No"
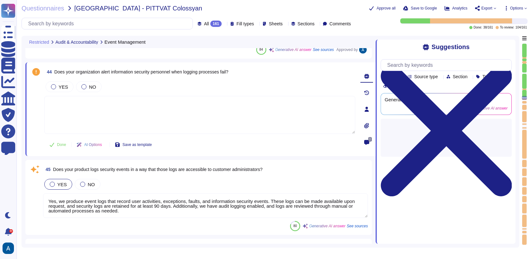
scroll to position [3567, 0]
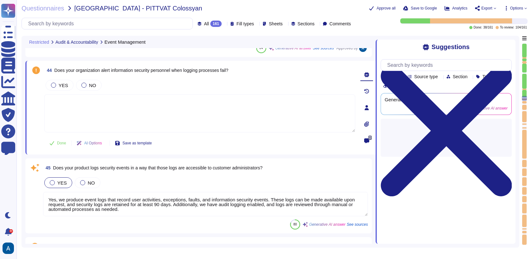
type textarea "Yes, we have a documented Incident Response Plan that is reviewed and approved …"
click at [109, 115] on textarea at bounding box center [199, 113] width 311 height 38
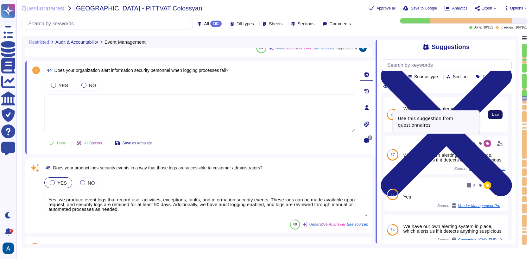
click at [495, 119] on button "Use" at bounding box center [495, 114] width 15 height 9
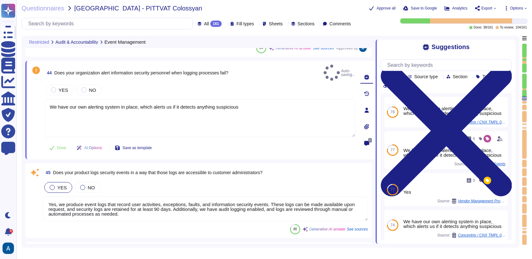
type textarea "We have our own alerting system in place, which alerts us if it detects anythin…"
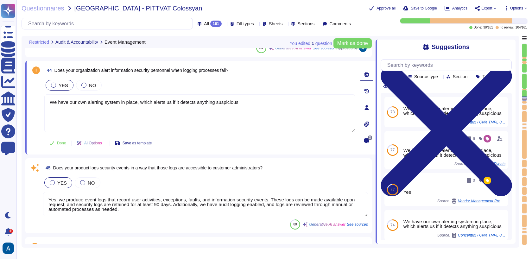
click at [62, 86] on span "YES" at bounding box center [63, 85] width 9 height 5
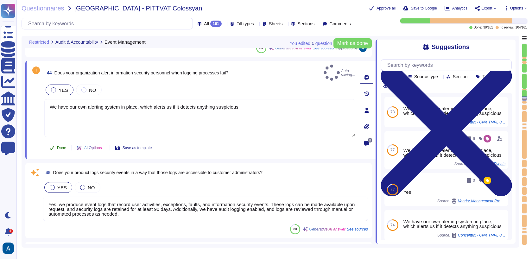
click at [58, 146] on span "Done" at bounding box center [61, 148] width 9 height 4
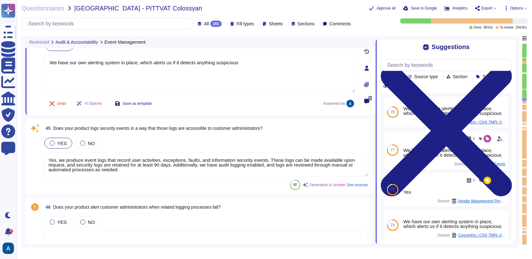
scroll to position [3607, 0]
click at [269, 157] on textarea "Yes, we produce event logs that record user activities, exceptions, faults, and…" at bounding box center [205, 164] width 325 height 24
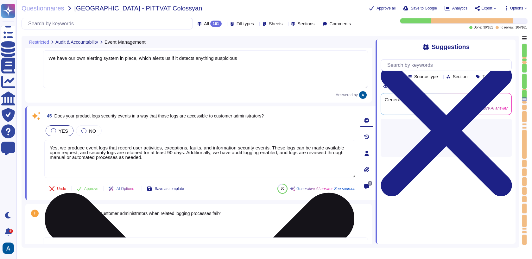
type textarea "Yes, we have a documented Incident Response Plan that is reviewed and approved …"
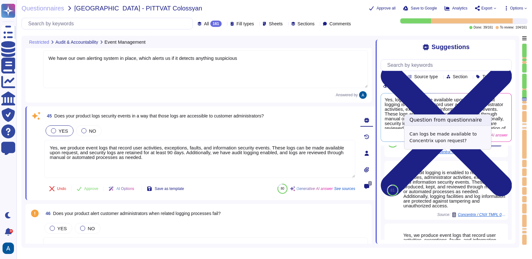
scroll to position [27, 0]
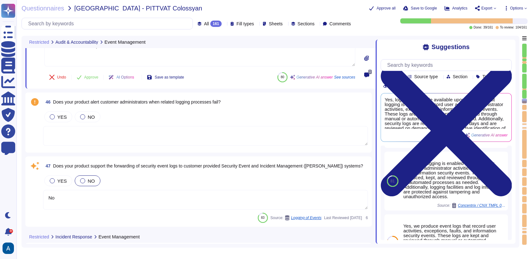
type textarea "Yes, our organization's incident response plan includes processes and procedure…"
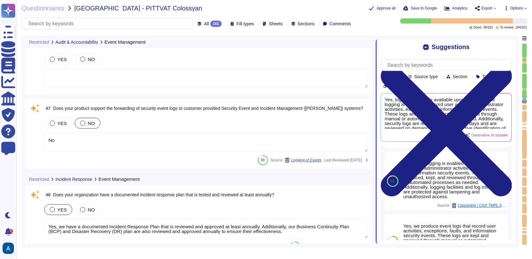
scroll to position [3772, 0]
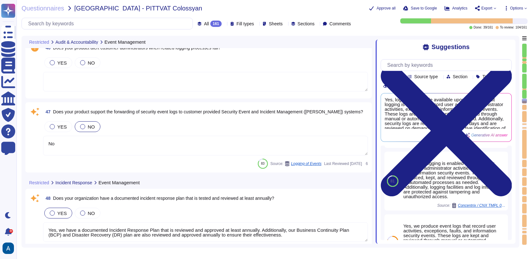
type textarea "No"
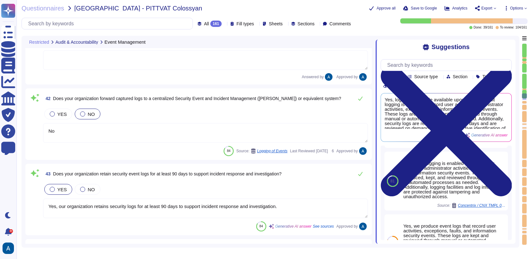
scroll to position [3354, 0]
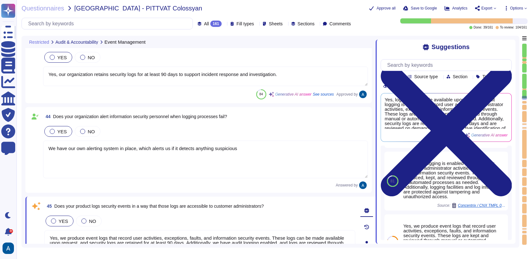
type textarea "No"
type textarea "Yes, we have a documented Incident Response Plan that is reviewed and approved …"
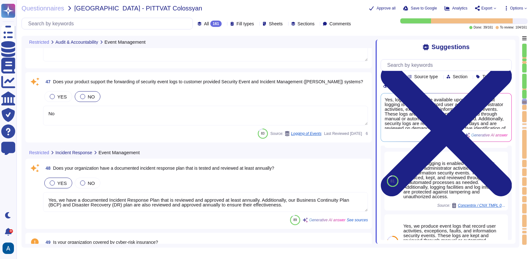
type textarea "Yes, our organization's incident response plan includes processes and procedure…"
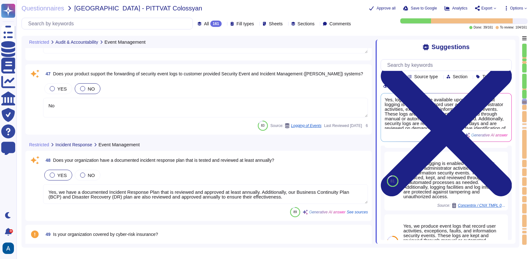
click at [190, 115] on textarea "No" at bounding box center [205, 108] width 325 height 20
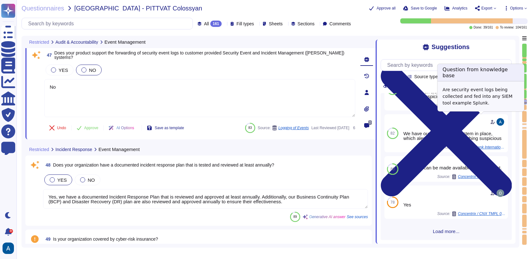
scroll to position [84, 0]
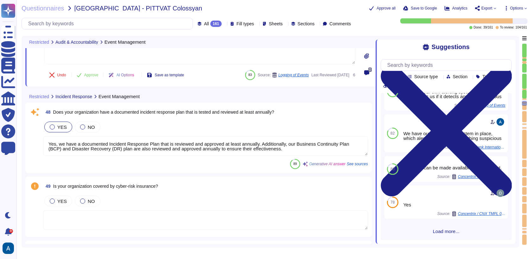
type textarea "Colossyan utilizes both internal and external (third-party) monitoring solution…"
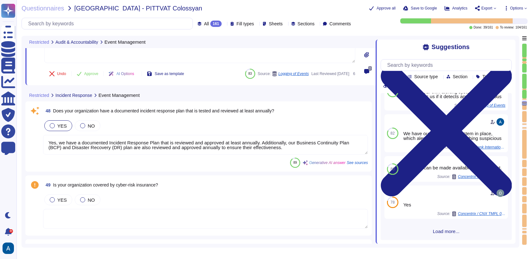
click at [222, 136] on textarea "Yes, we have a documented Incident Response Plan that is reviewed and approved …" at bounding box center [205, 145] width 325 height 20
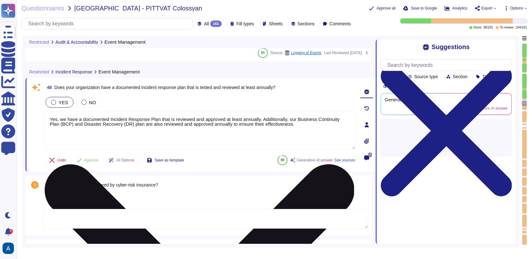
click at [222, 136] on textarea "Yes, we have a documented Incident Response Plan that is reviewed and approved …" at bounding box center [199, 130] width 311 height 38
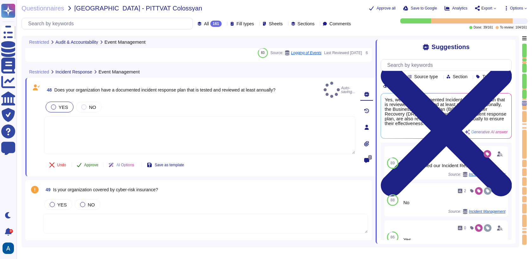
click at [89, 163] on span "Approve" at bounding box center [91, 165] width 14 height 4
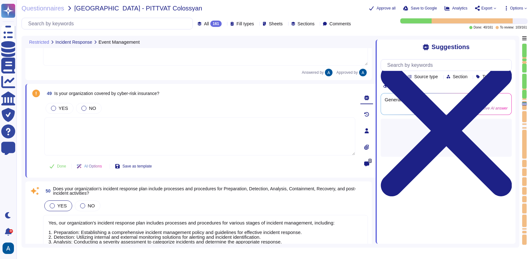
type textarea "Colossyan utilizes both internal and external (third-party) monitoring solution…"
type textarea "Yes, our organization requires anti-malware protection to be utilized on all co…"
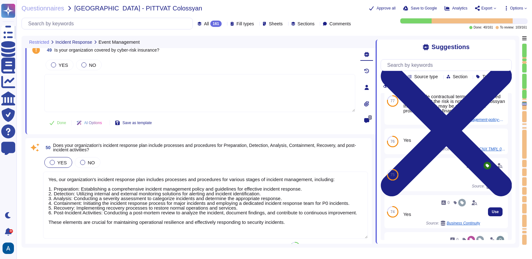
scroll to position [51, 0]
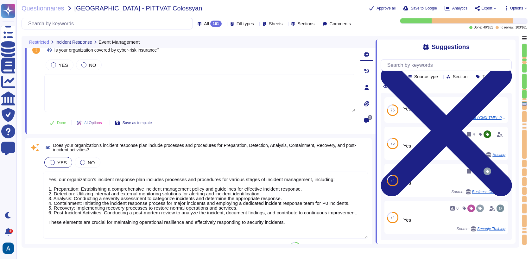
click at [288, 194] on textarea "Yes, our organization's incident response plan includes processes and procedure…" at bounding box center [205, 205] width 325 height 67
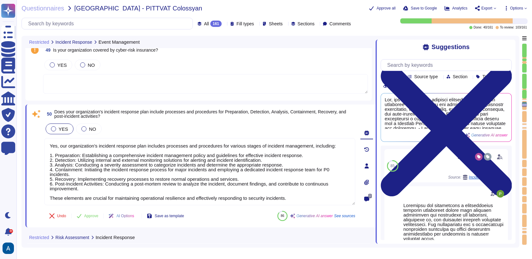
scroll to position [44, 0]
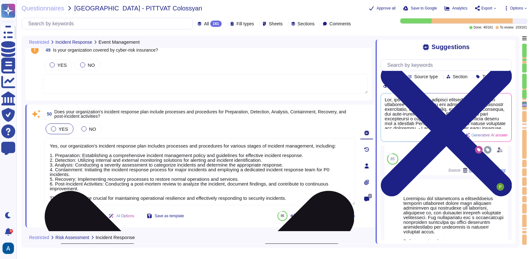
click at [323, 186] on textarea "Yes, our organization's incident response plan includes processes and procedure…" at bounding box center [199, 171] width 311 height 67
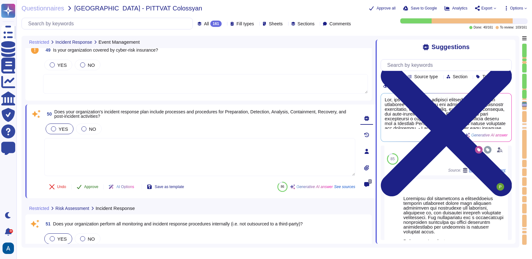
click at [95, 188] on span "Approve" at bounding box center [91, 187] width 14 height 4
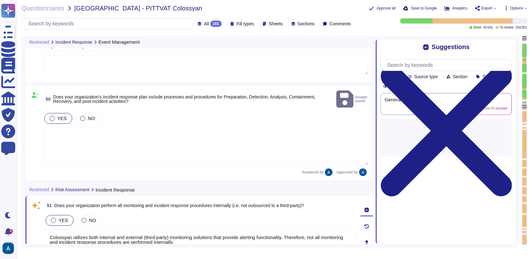
type textarea "Yes, our organization requires that all IT equipment storing customer data must…"
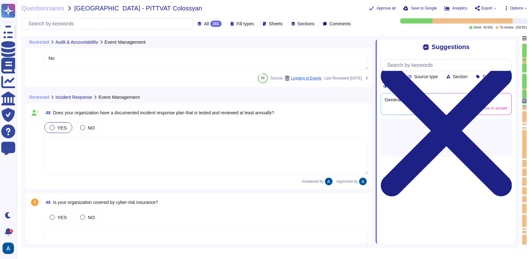
type textarea "We have our own alerting system in place, which alerts us if it detects anythin…"
type textarea "Yes, we produce event logs that record user activities, exceptions, faults, and…"
type textarea "No"
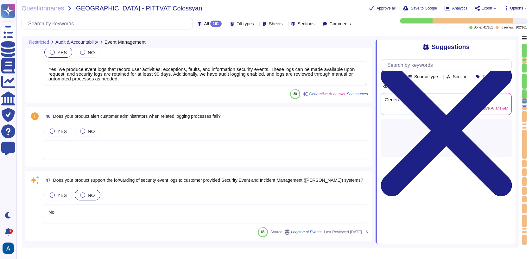
type textarea "Yes, our organization retains security logs for at least 90 days to support inc…"
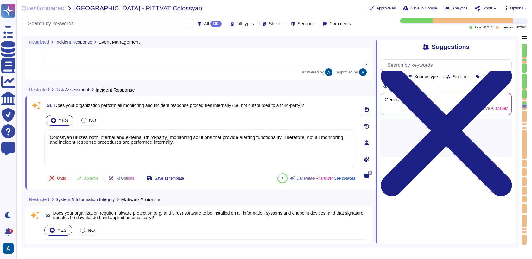
type textarea "Colossyan utilizes both internal and external (third-party) monitoring solution…"
type textarea "Yes, our organization requires anti-malware protection to be utilized on all co…"
type textarea "Yes, our organization requires that all IT equipment storing customer data must…"
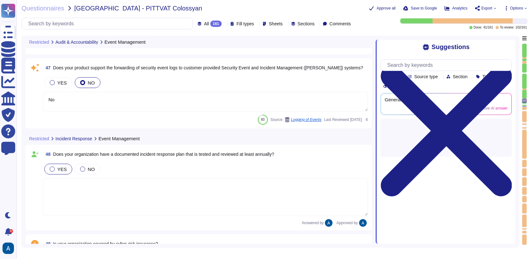
type textarea "We have our own alerting system in place, which alerts us if it detects anythin…"
type textarea "Yes, we produce event logs that record user activities, exceptions, faults, and…"
type textarea "No"
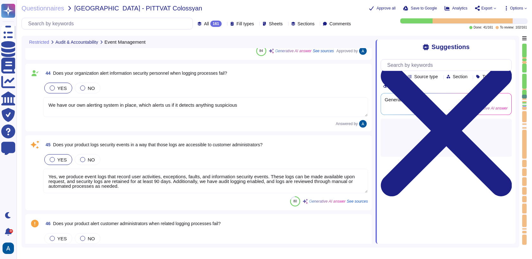
type textarea "No"
type textarea "Yes, our organization retains security logs for at least 90 days to support inc…"
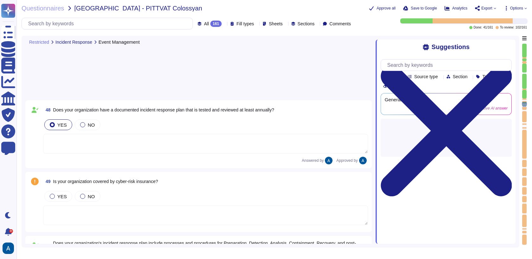
type textarea "Colossyan utilizes both internal and external (third-party) monitoring solution…"
type textarea "Yes, our organization requires anti-malware protection to be utilized on all co…"
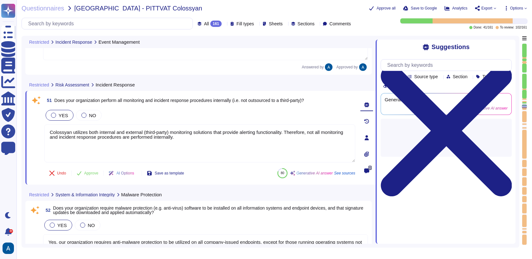
type textarea "Yes, our organization requires that all IT equipment storing customer data must…"
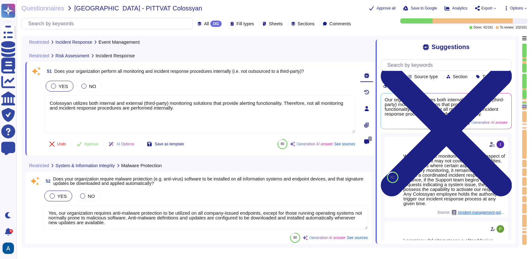
scroll to position [4022, 0]
